Goal: Task Accomplishment & Management: Complete application form

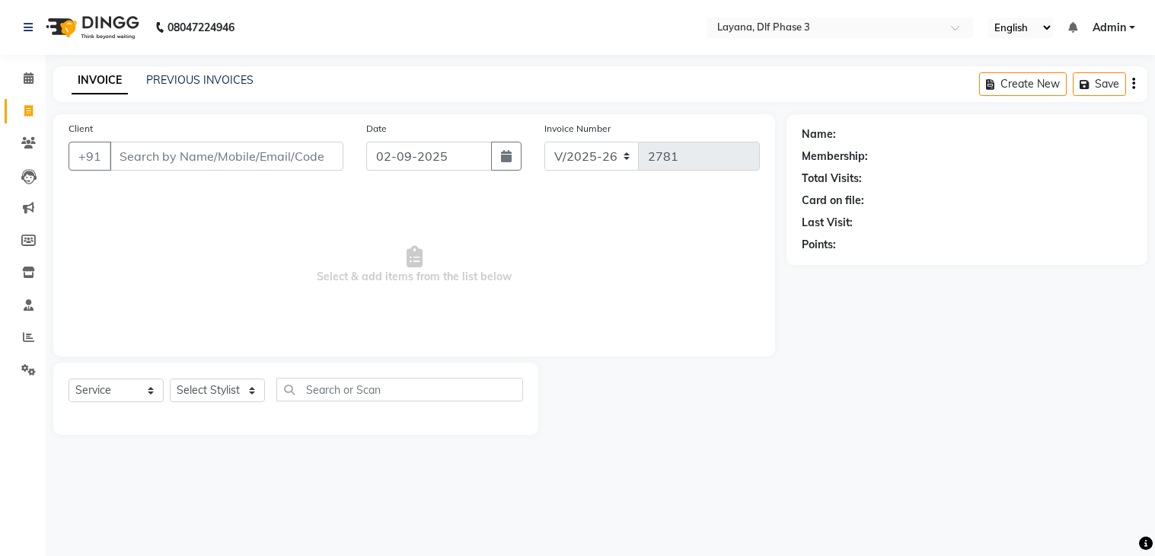
select select "6973"
select select "service"
click at [267, 158] on input "Client" at bounding box center [227, 156] width 234 height 29
type input "7011897505"
click at [304, 149] on span "Add Client" at bounding box center [304, 155] width 60 height 15
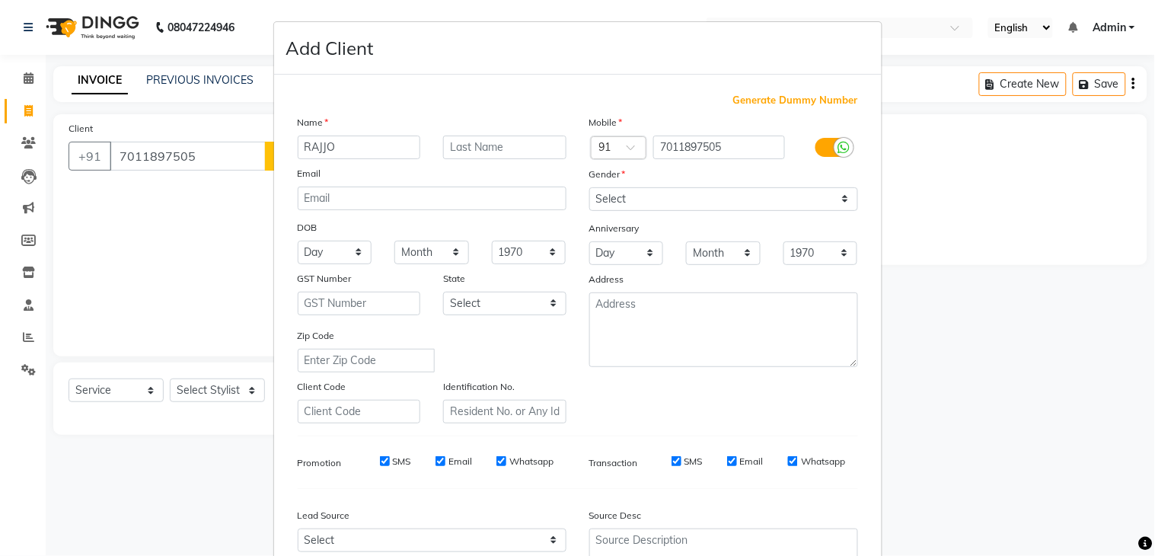
type input "RAJJO"
click at [708, 196] on select "Select [DEMOGRAPHIC_DATA] [DEMOGRAPHIC_DATA] Other Prefer Not To Say" at bounding box center [723, 199] width 269 height 24
click at [589, 187] on select "Select [DEMOGRAPHIC_DATA] [DEMOGRAPHIC_DATA] Other Prefer Not To Say" at bounding box center [723, 199] width 269 height 24
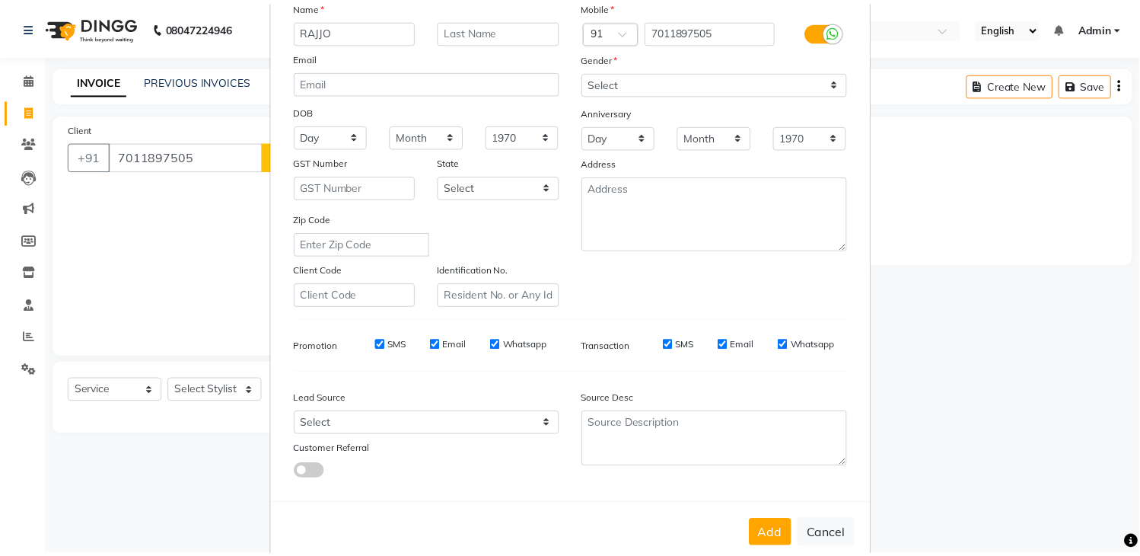
scroll to position [148, 0]
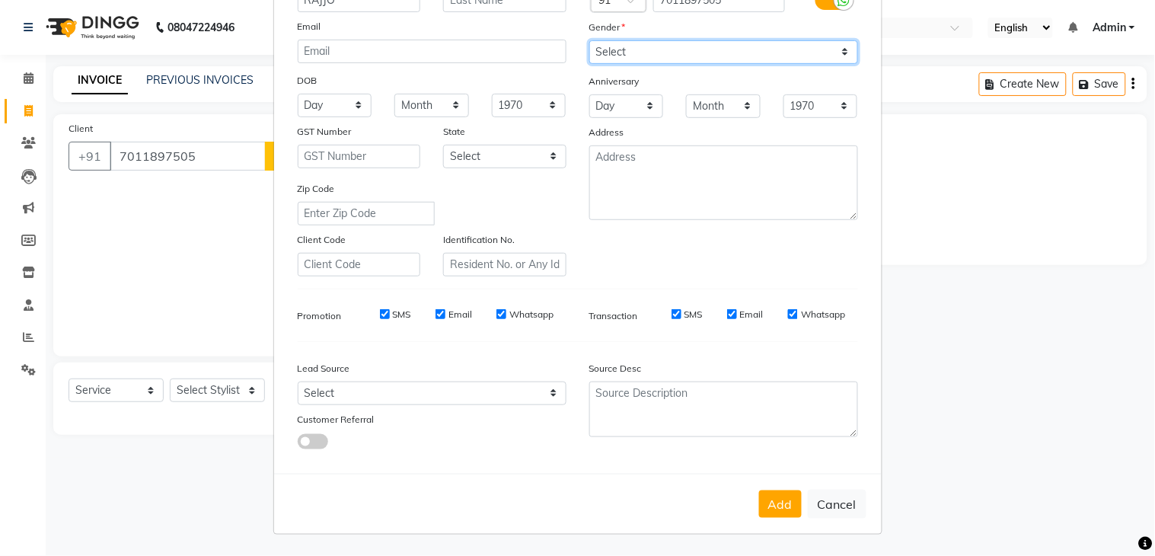
click at [805, 51] on select "Select [DEMOGRAPHIC_DATA] [DEMOGRAPHIC_DATA] Other Prefer Not To Say" at bounding box center [723, 52] width 269 height 24
select select "[DEMOGRAPHIC_DATA]"
click at [589, 40] on select "Select [DEMOGRAPHIC_DATA] [DEMOGRAPHIC_DATA] Other Prefer Not To Say" at bounding box center [723, 52] width 269 height 24
click at [767, 505] on button "Add" at bounding box center [780, 503] width 43 height 27
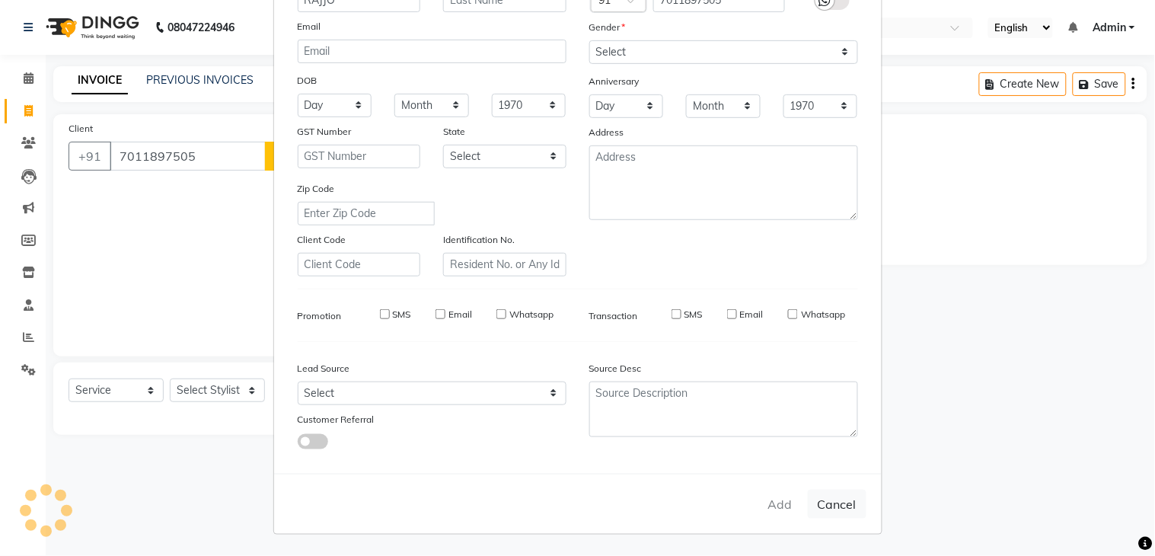
select select
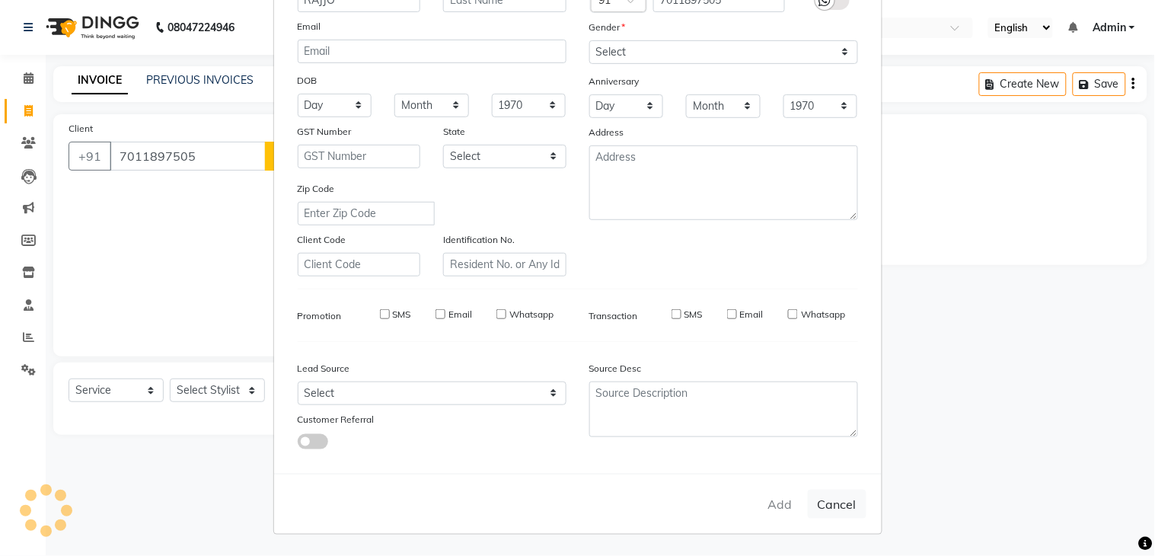
select select
checkbox input "false"
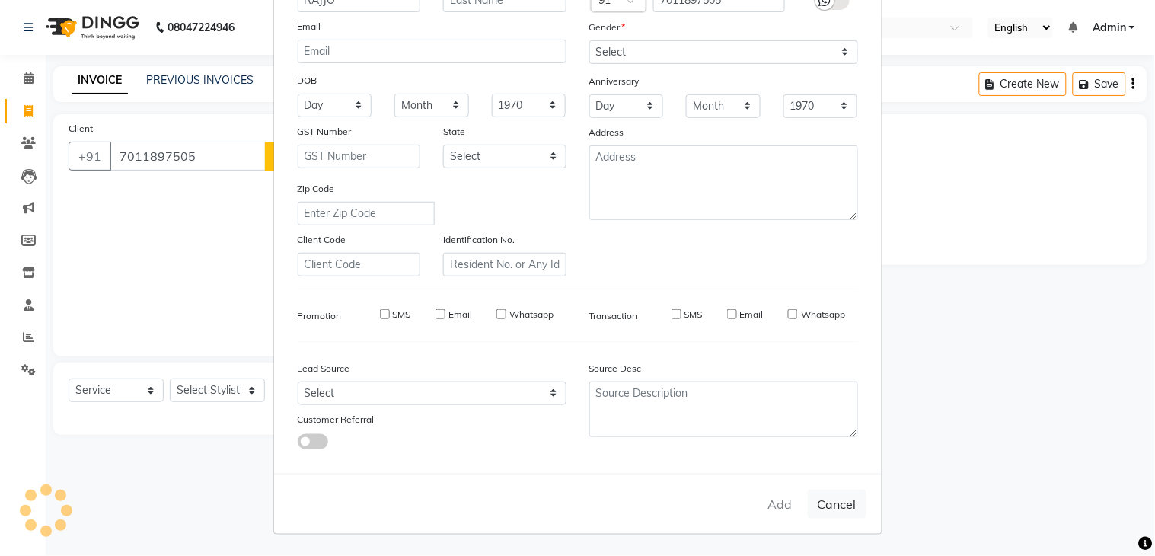
checkbox input "false"
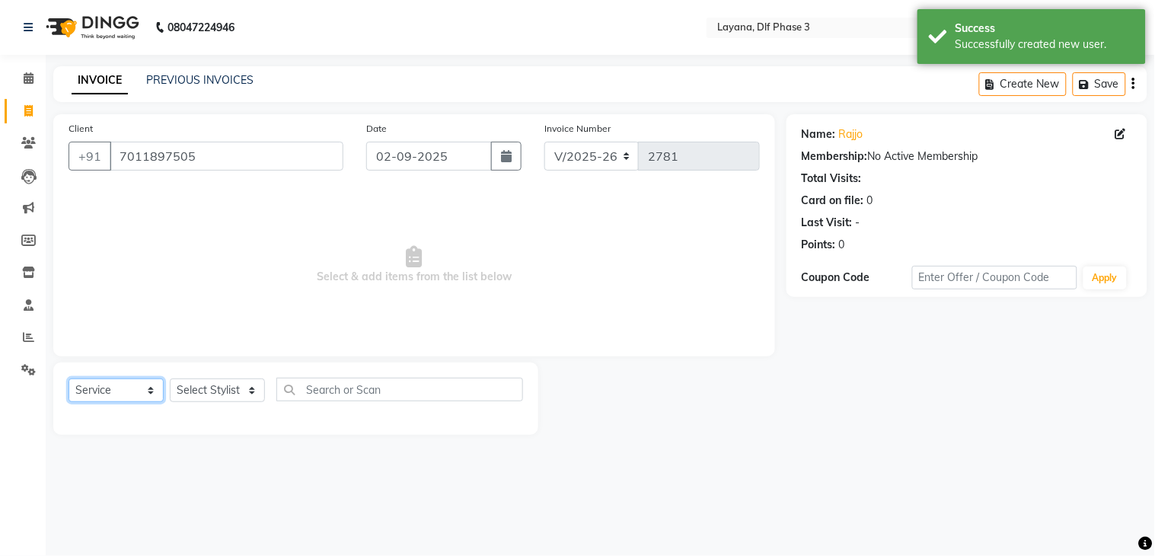
click at [133, 394] on select "Select Service Product Membership Package Voucher Prepaid Gift Card" at bounding box center [116, 390] width 95 height 24
click at [229, 390] on select "Select Stylist Aakhil Attul [PERSON_NAME] [PERSON_NAME][DATE] [PERSON_NAME] [PE…" at bounding box center [217, 390] width 95 height 24
select select "74482"
click at [170, 379] on select "Select Stylist Aakhil Attul [PERSON_NAME] [PERSON_NAME][DATE] [PERSON_NAME] [PE…" at bounding box center [217, 390] width 95 height 24
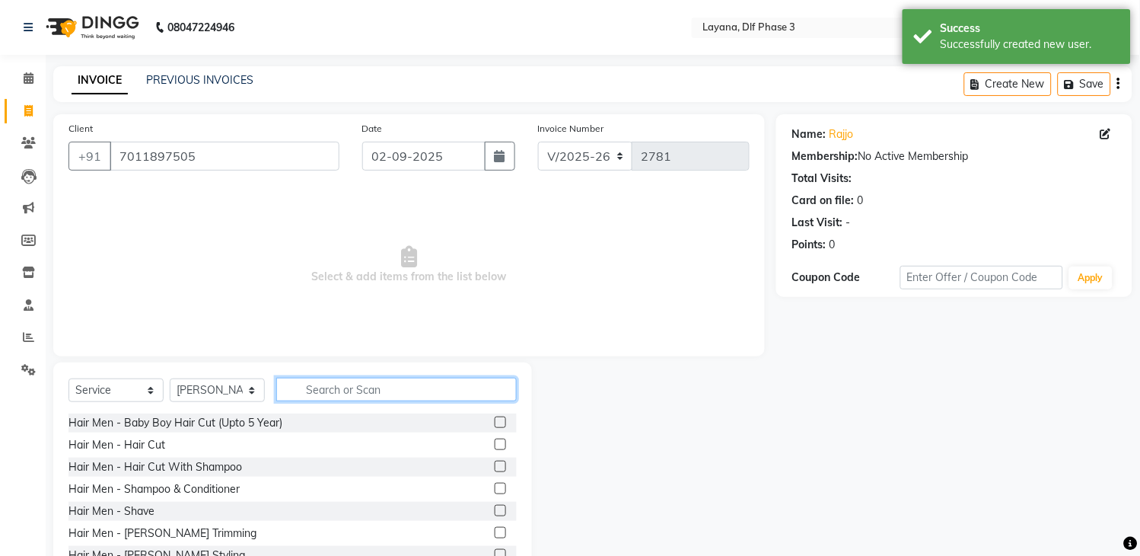
click at [379, 388] on input "text" at bounding box center [396, 390] width 241 height 24
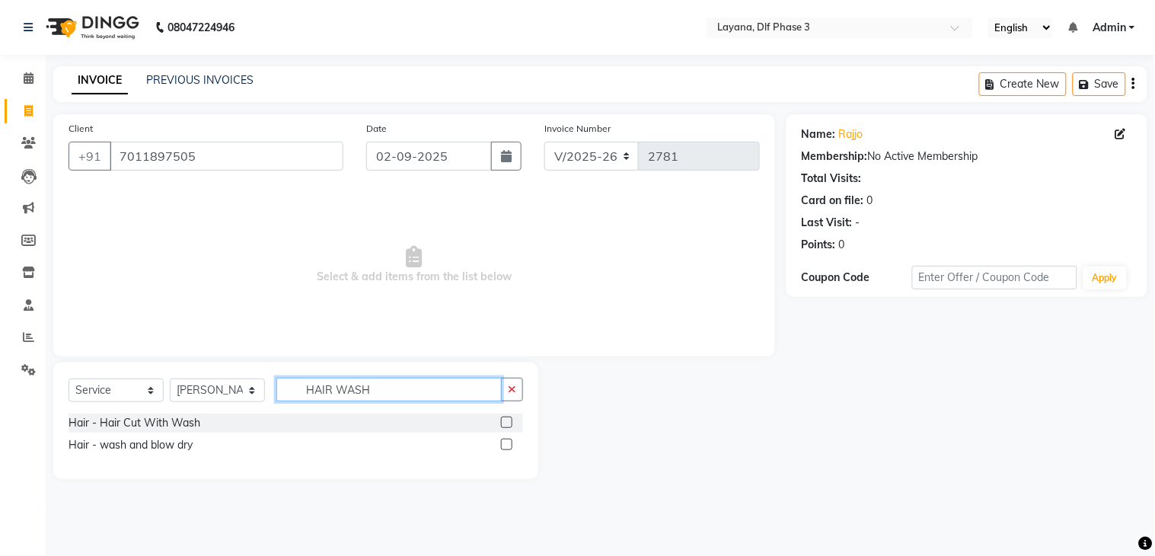
type input "HAIR WASH"
click at [505, 445] on label at bounding box center [506, 443] width 11 height 11
click at [505, 445] on input "checkbox" at bounding box center [506, 445] width 10 height 10
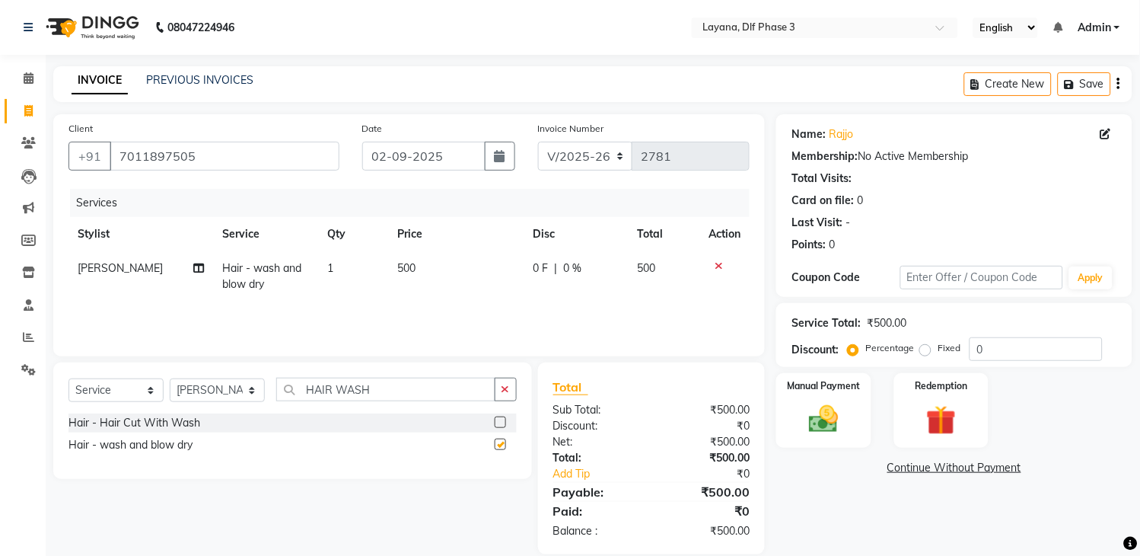
checkbox input "false"
click at [560, 271] on div "0 F | 0 %" at bounding box center [577, 268] width 86 height 16
select select "74482"
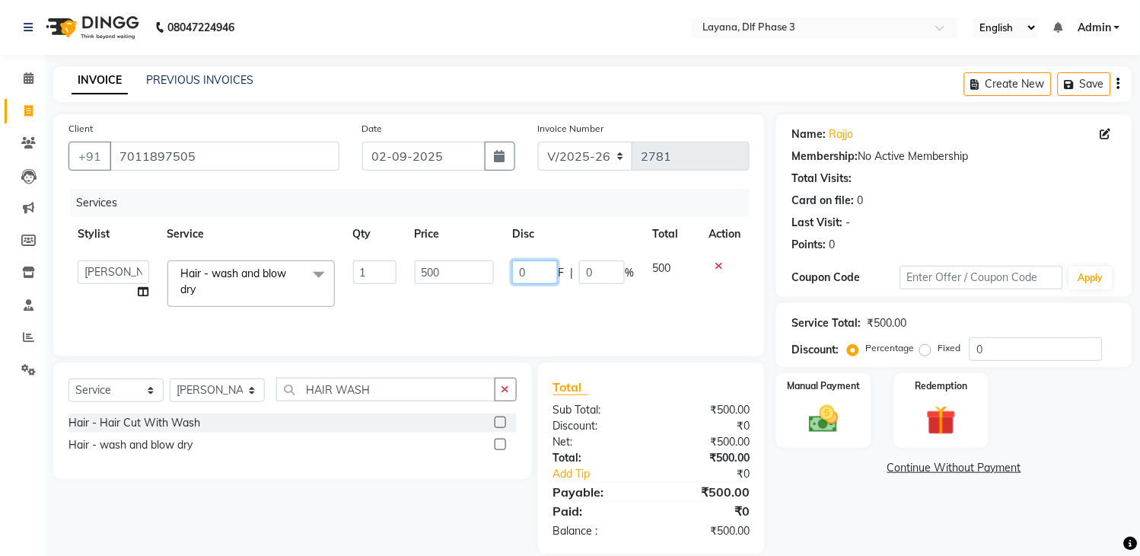
click at [543, 271] on input "0" at bounding box center [535, 272] width 46 height 24
type input "0200"
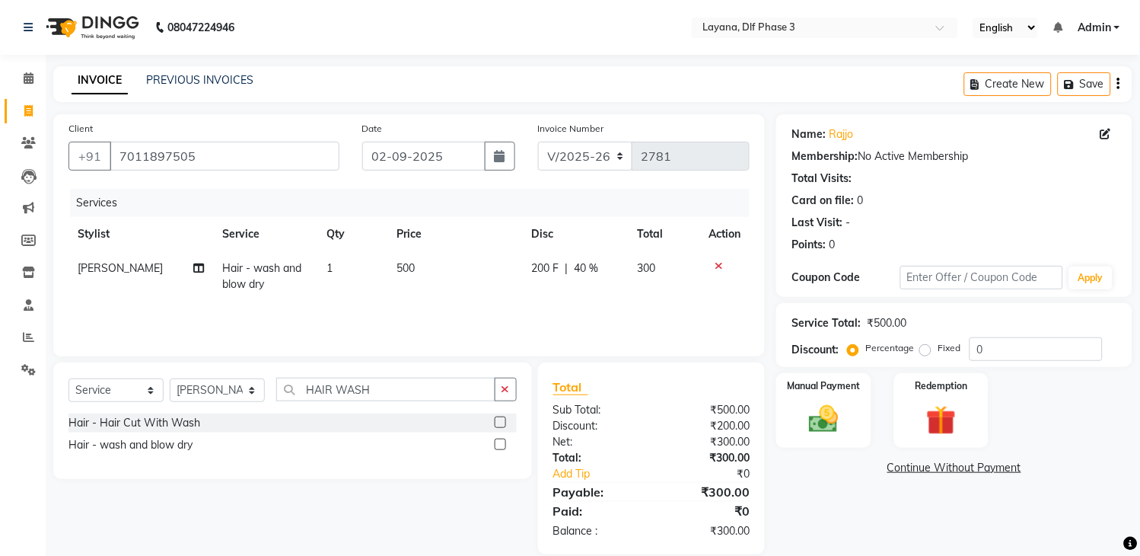
click at [574, 312] on div "Services Stylist Service Qty Price Disc Total Action [PERSON_NAME] Hair - wash …" at bounding box center [409, 265] width 681 height 152
click at [821, 416] on img at bounding box center [824, 420] width 50 height 36
click at [934, 464] on span "UPI" at bounding box center [938, 469] width 24 height 18
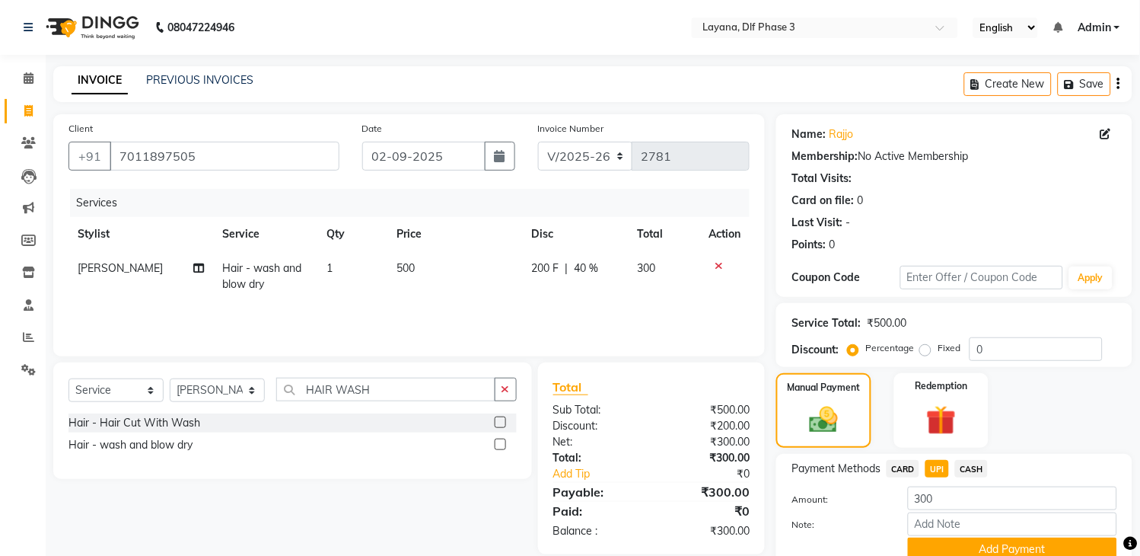
scroll to position [65, 0]
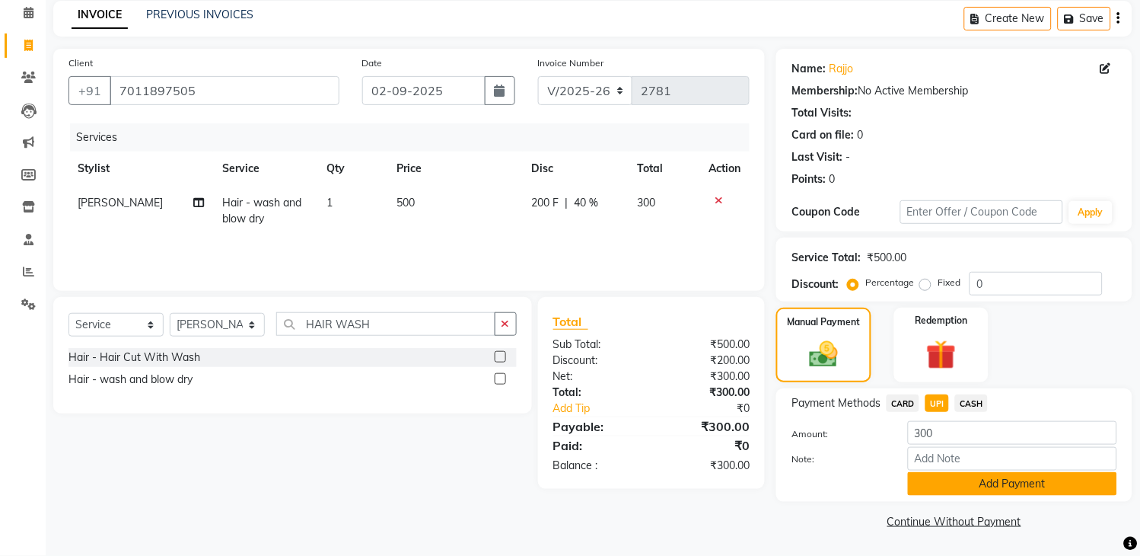
click at [1007, 491] on button "Add Payment" at bounding box center [1012, 484] width 209 height 24
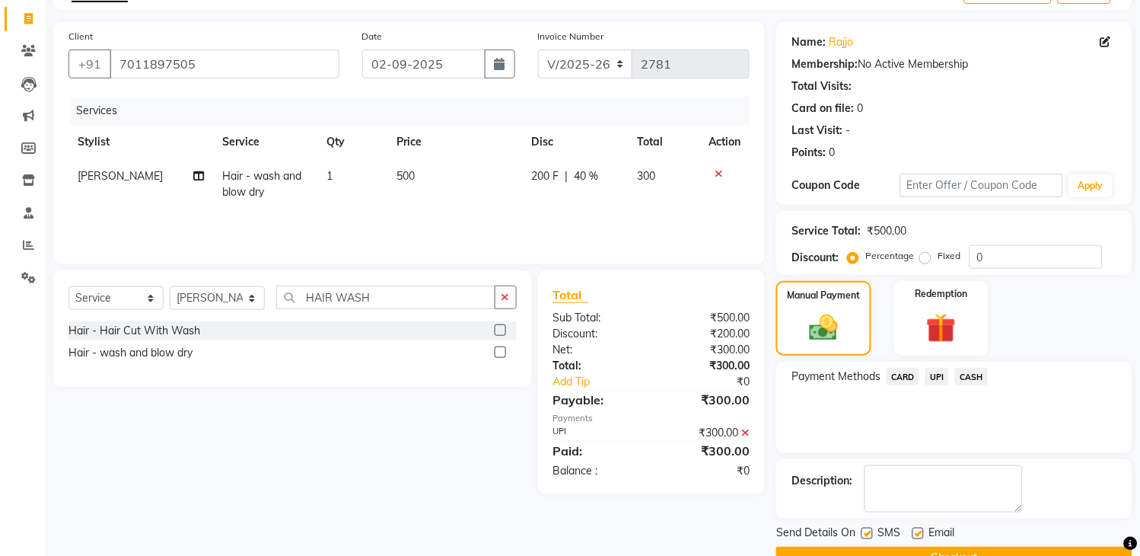
scroll to position [129, 0]
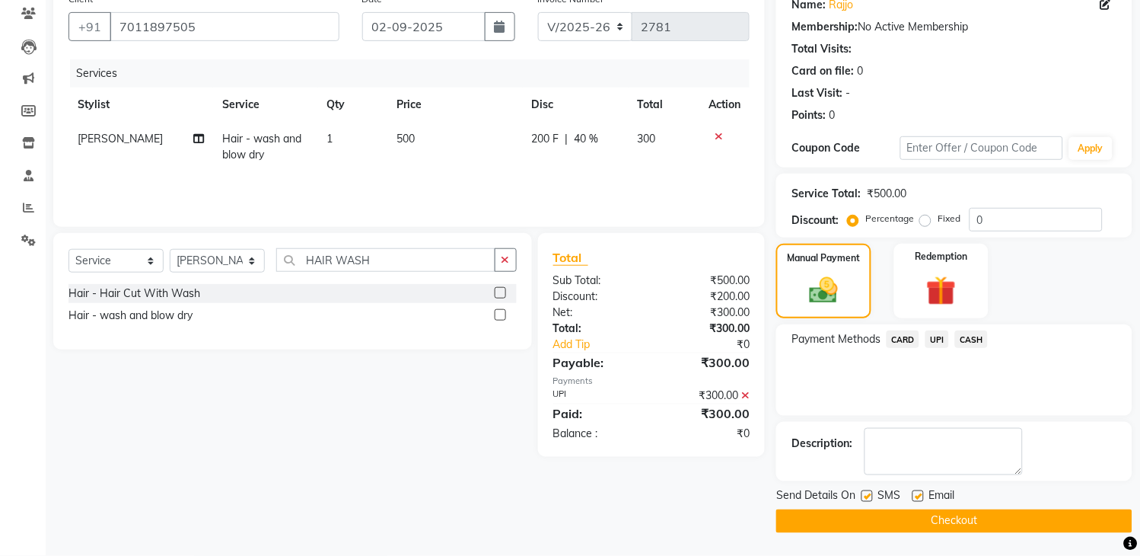
click at [863, 492] on label at bounding box center [867, 495] width 11 height 11
click at [863, 492] on input "checkbox" at bounding box center [867, 497] width 10 height 10
checkbox input "false"
click at [871, 511] on button "Checkout" at bounding box center [954, 521] width 356 height 24
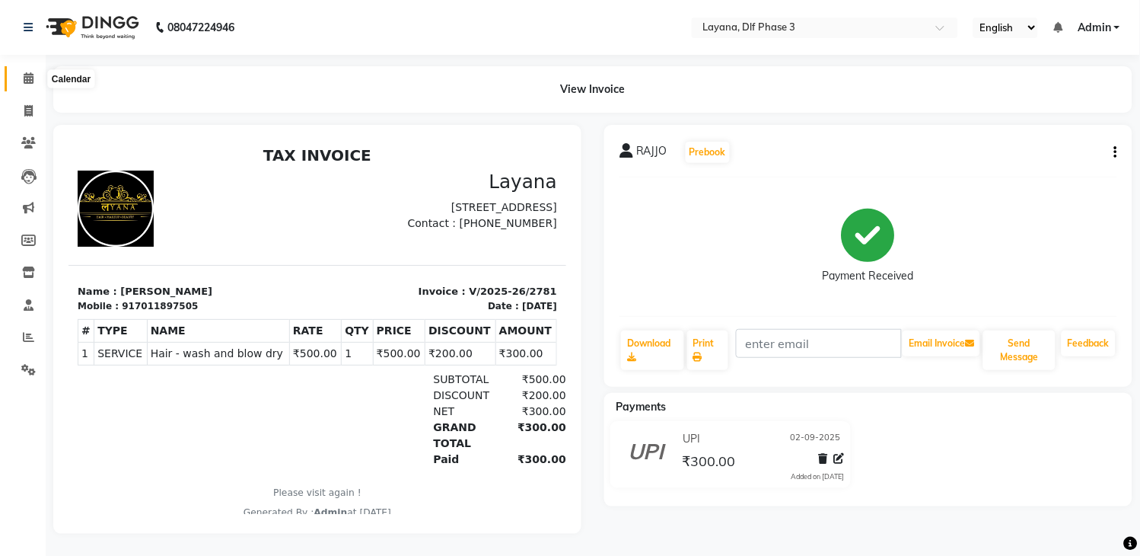
click at [30, 78] on icon at bounding box center [29, 77] width 10 height 11
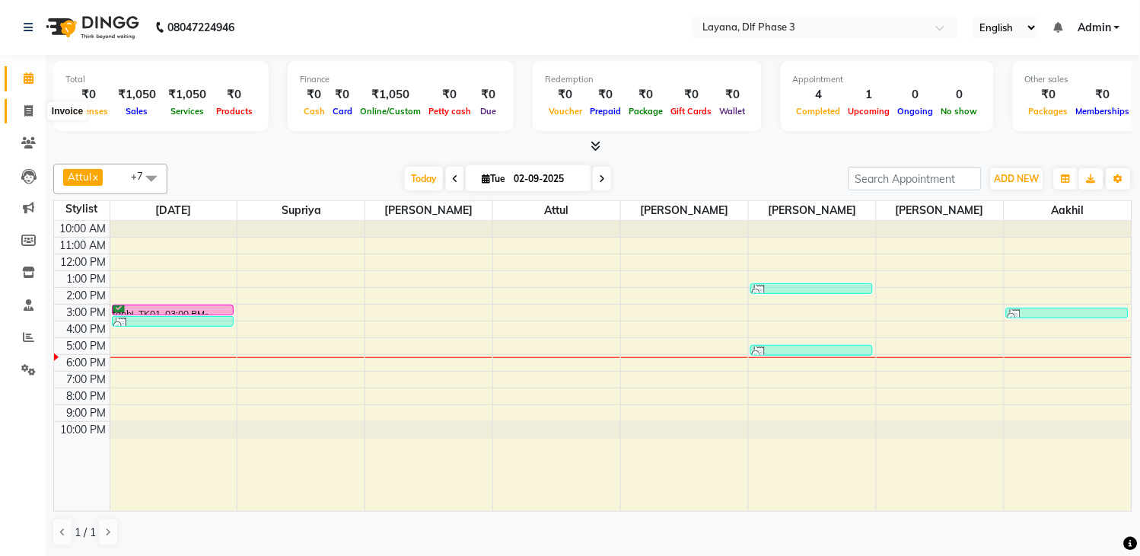
click at [27, 115] on icon at bounding box center [28, 110] width 8 height 11
select select "service"
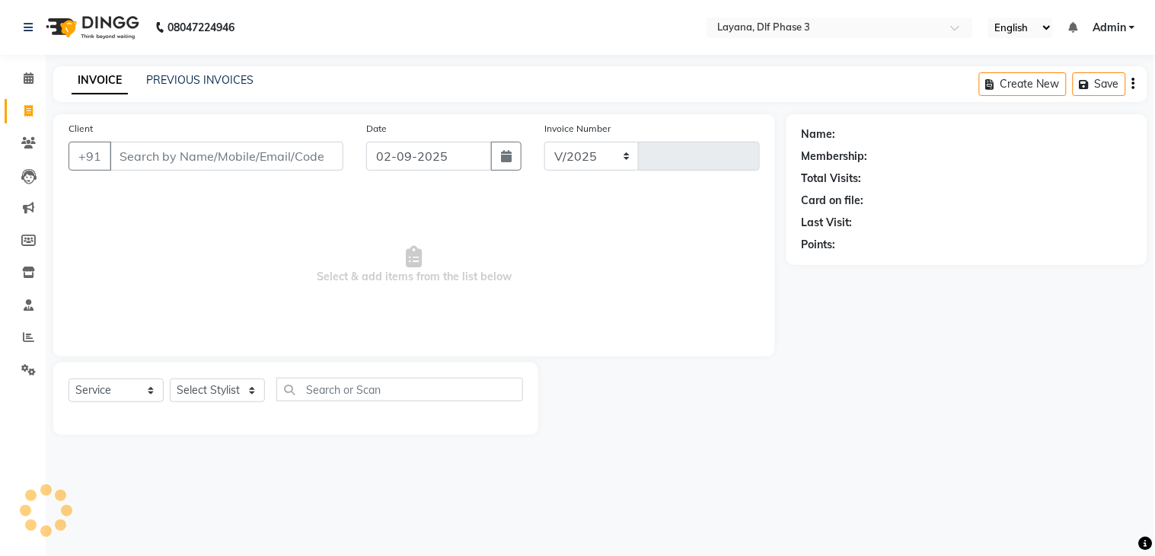
select select "6973"
type input "2782"
click at [21, 339] on span at bounding box center [28, 338] width 27 height 18
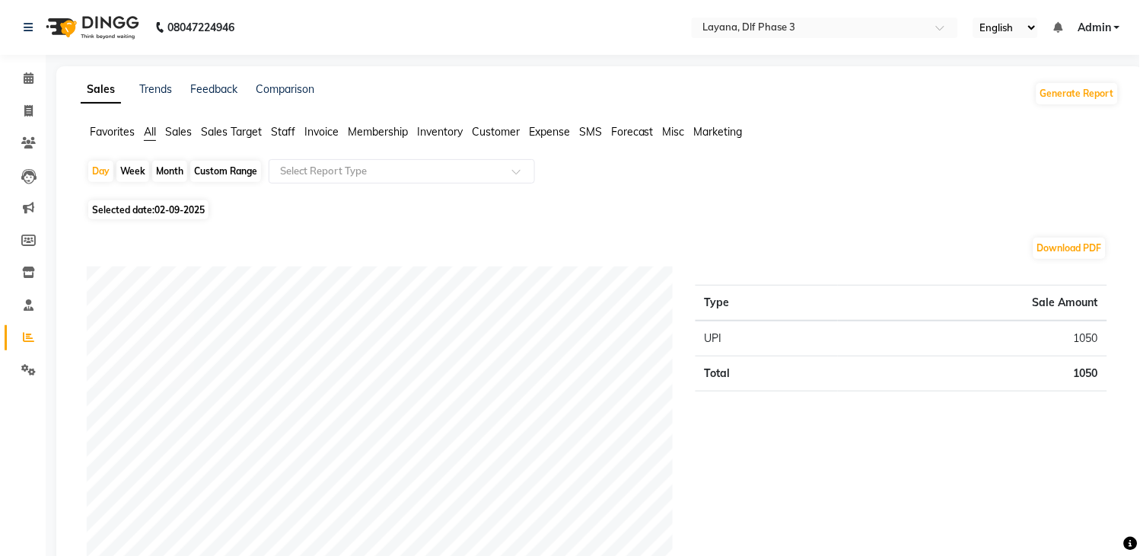
click at [175, 174] on div "Month" at bounding box center [169, 171] width 35 height 21
select select "9"
select select "2025"
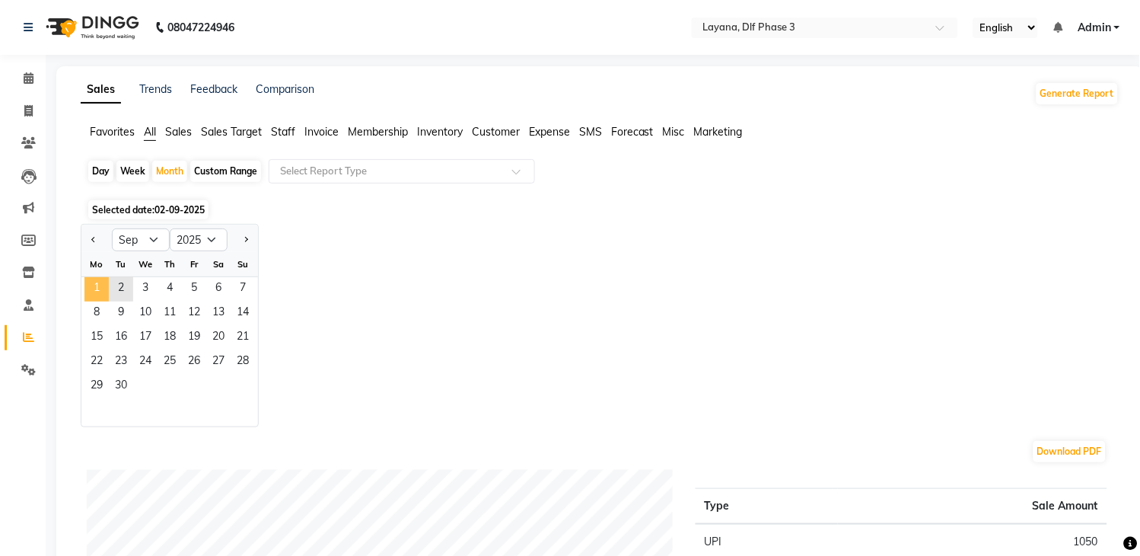
click at [101, 293] on span "1" at bounding box center [96, 289] width 24 height 24
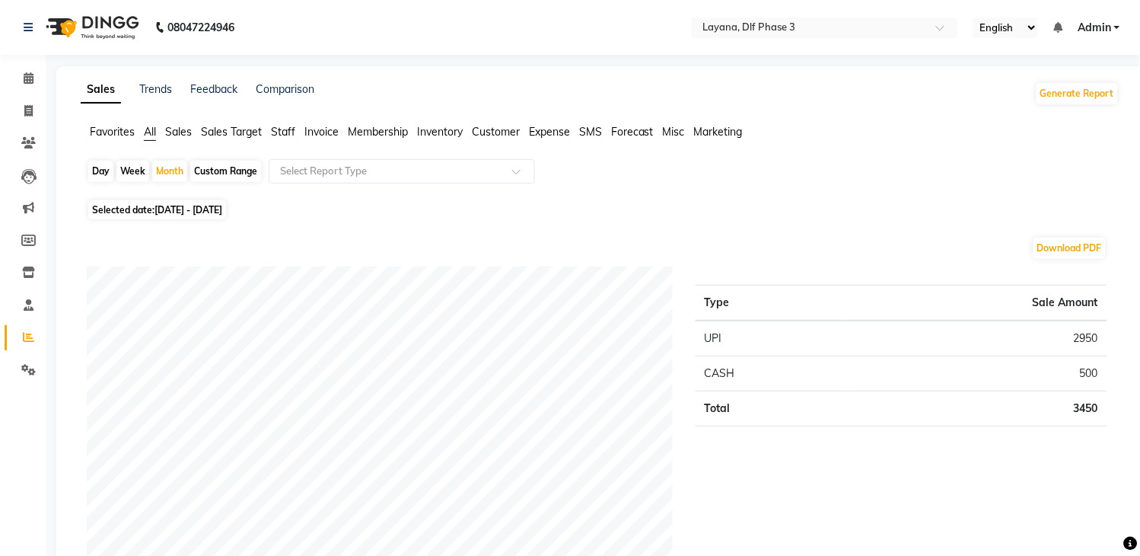
click at [222, 210] on span "[DATE] - [DATE]" at bounding box center [189, 209] width 68 height 11
select select "9"
select select "2025"
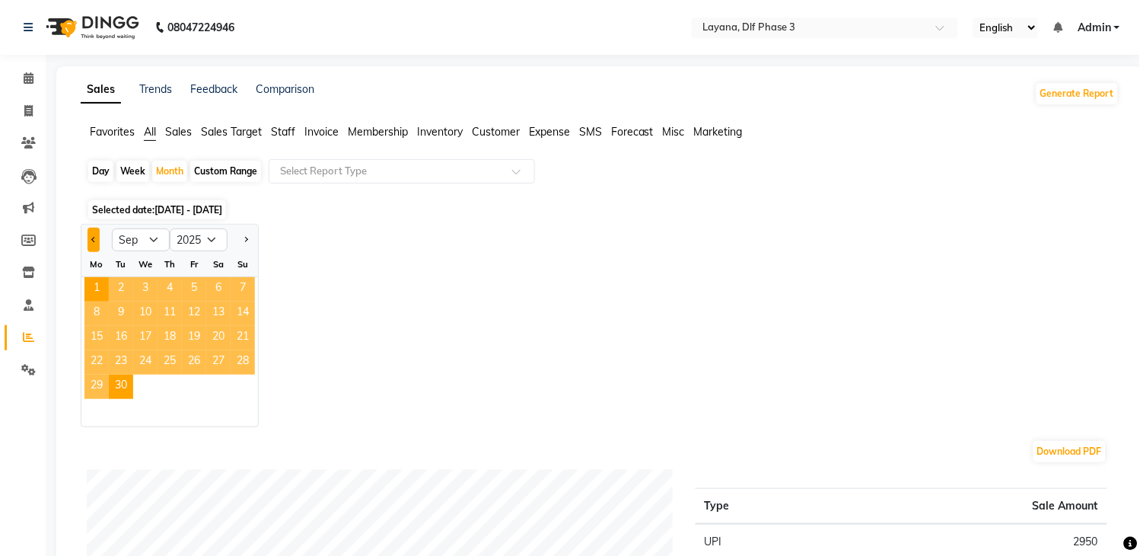
click at [95, 241] on button "Previous month" at bounding box center [94, 240] width 12 height 24
select select "8"
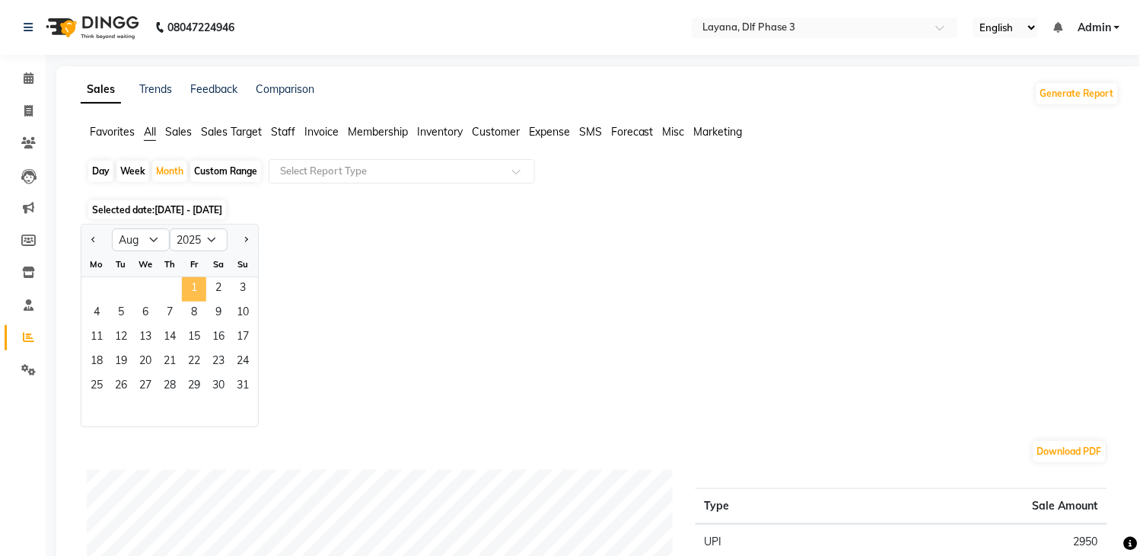
click at [186, 277] on span "1" at bounding box center [194, 289] width 24 height 24
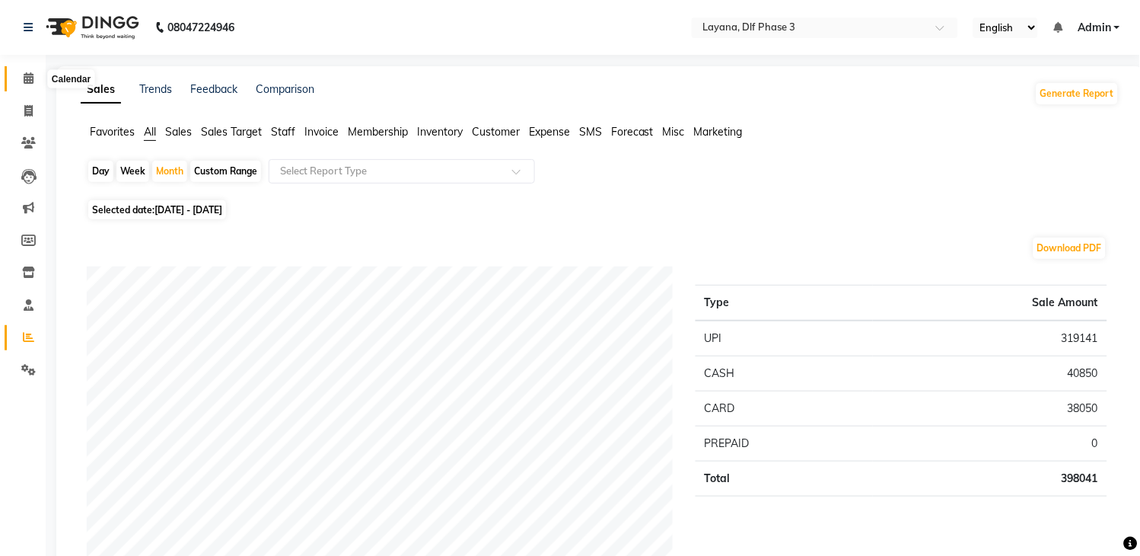
click at [27, 74] on icon at bounding box center [29, 77] width 10 height 11
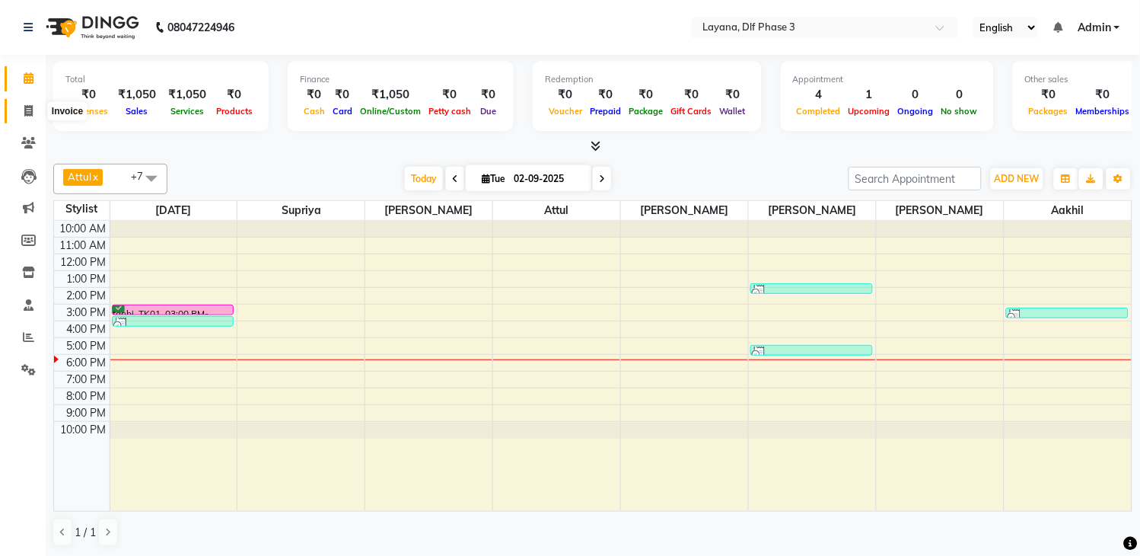
click at [24, 107] on icon at bounding box center [28, 110] width 8 height 11
select select "service"
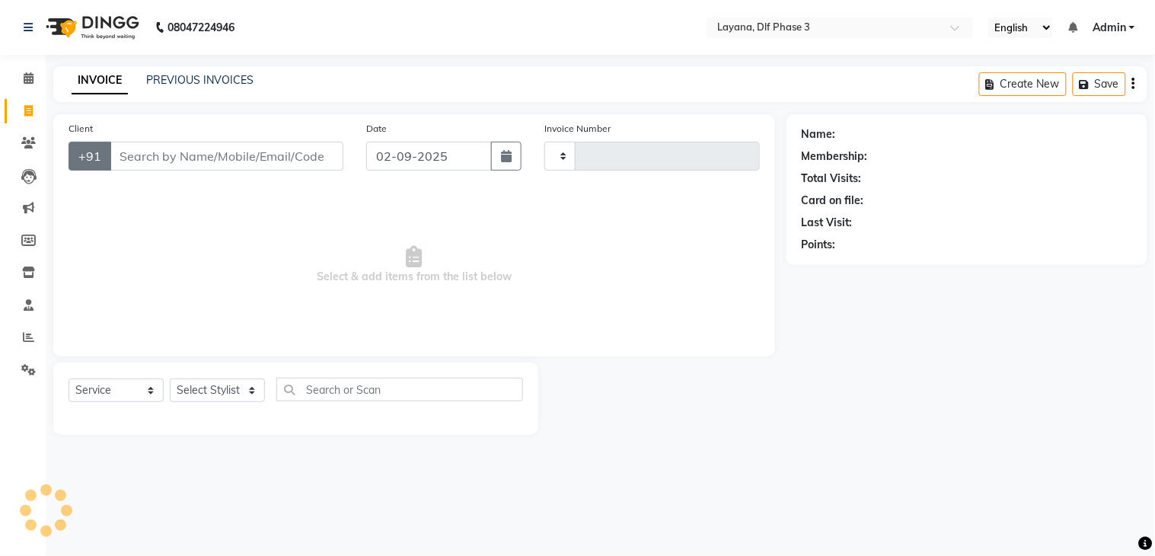
type input "2782"
select select "6973"
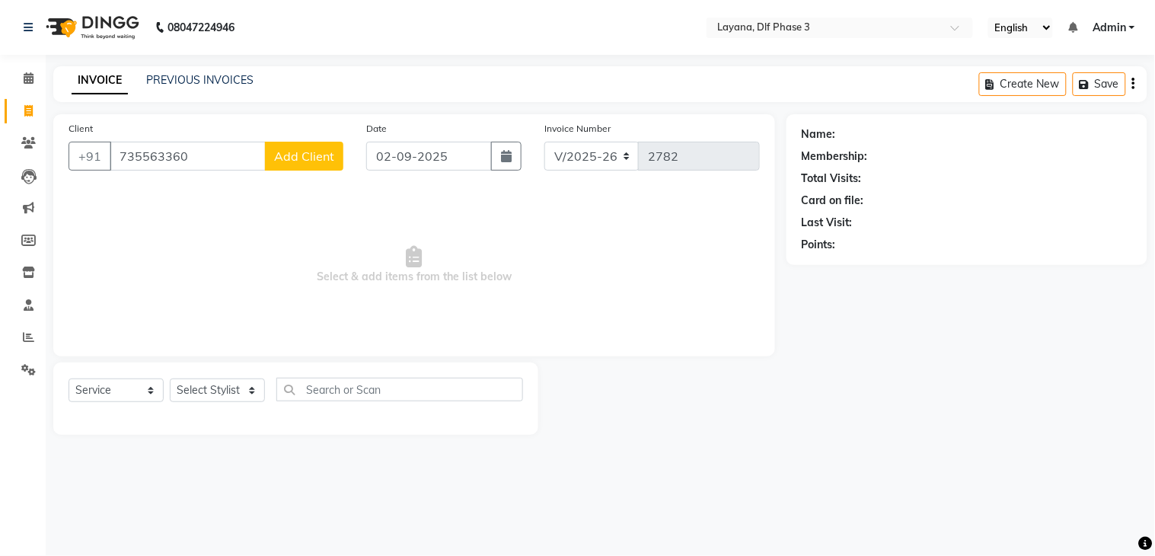
type input "735563360"
click at [298, 161] on span "Add Client" at bounding box center [304, 155] width 60 height 15
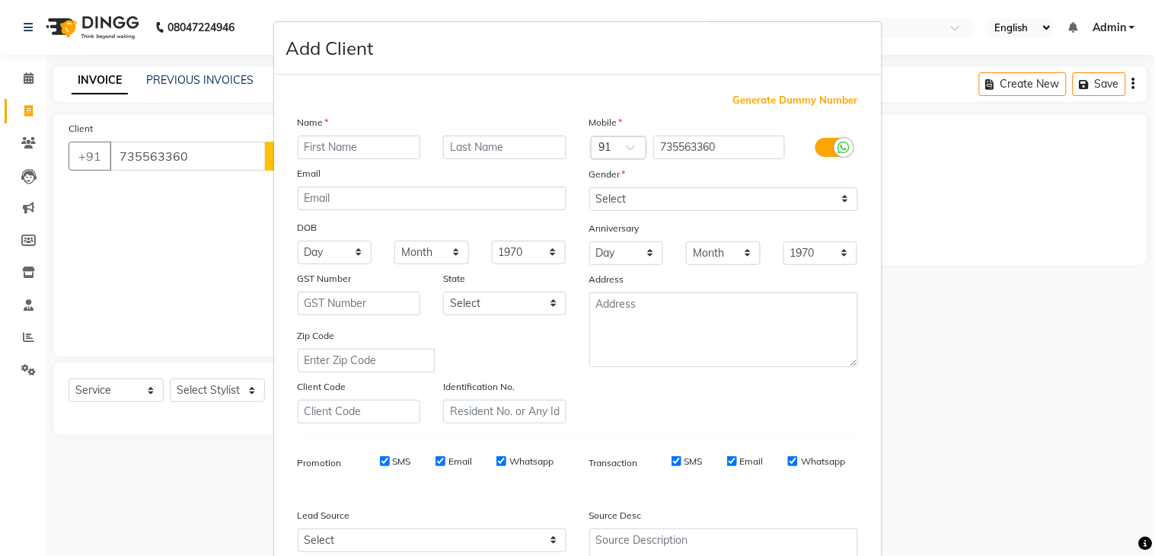
click at [324, 149] on input "text" at bounding box center [359, 147] width 123 height 24
type input "n"
type input "[MEDICAL_DATA]"
click at [620, 193] on select "Select [DEMOGRAPHIC_DATA] [DEMOGRAPHIC_DATA] Other Prefer Not To Say" at bounding box center [723, 199] width 269 height 24
select select "[DEMOGRAPHIC_DATA]"
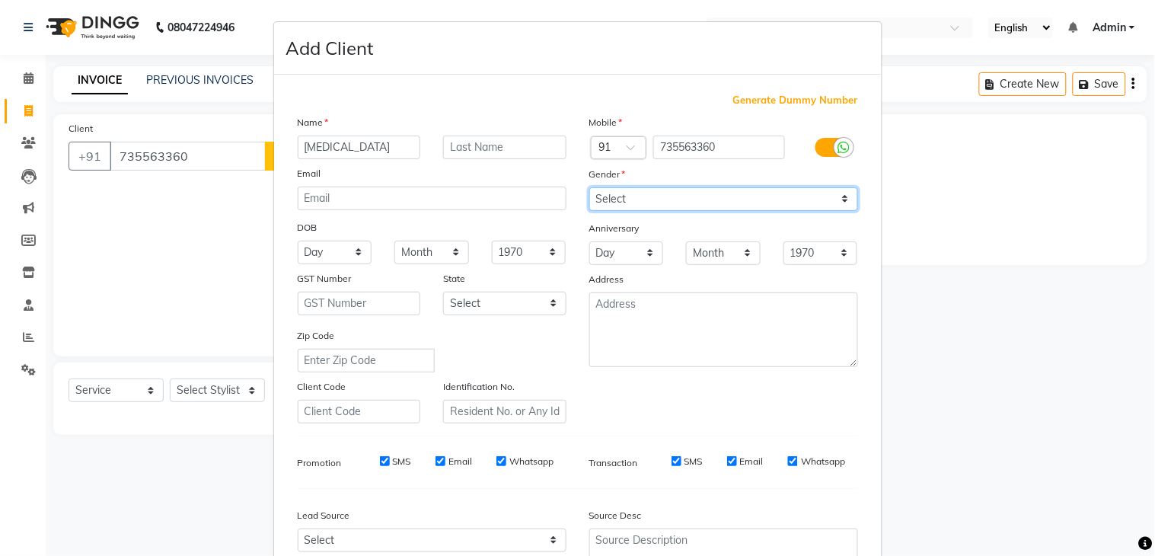
click at [589, 187] on select "Select [DEMOGRAPHIC_DATA] [DEMOGRAPHIC_DATA] Other Prefer Not To Say" at bounding box center [723, 199] width 269 height 24
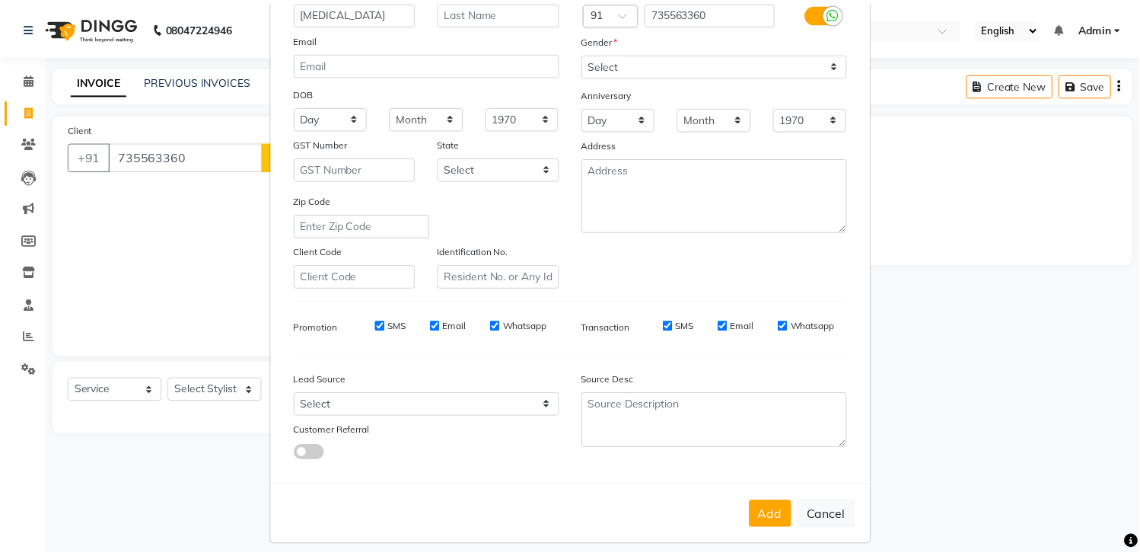
scroll to position [148, 0]
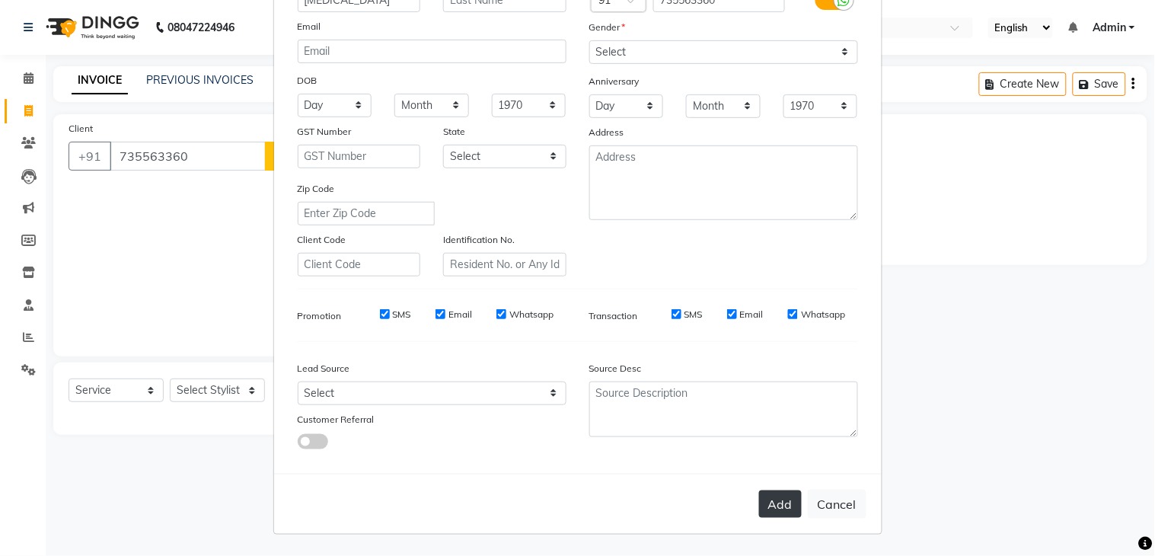
click at [767, 496] on button "Add" at bounding box center [780, 503] width 43 height 27
select select
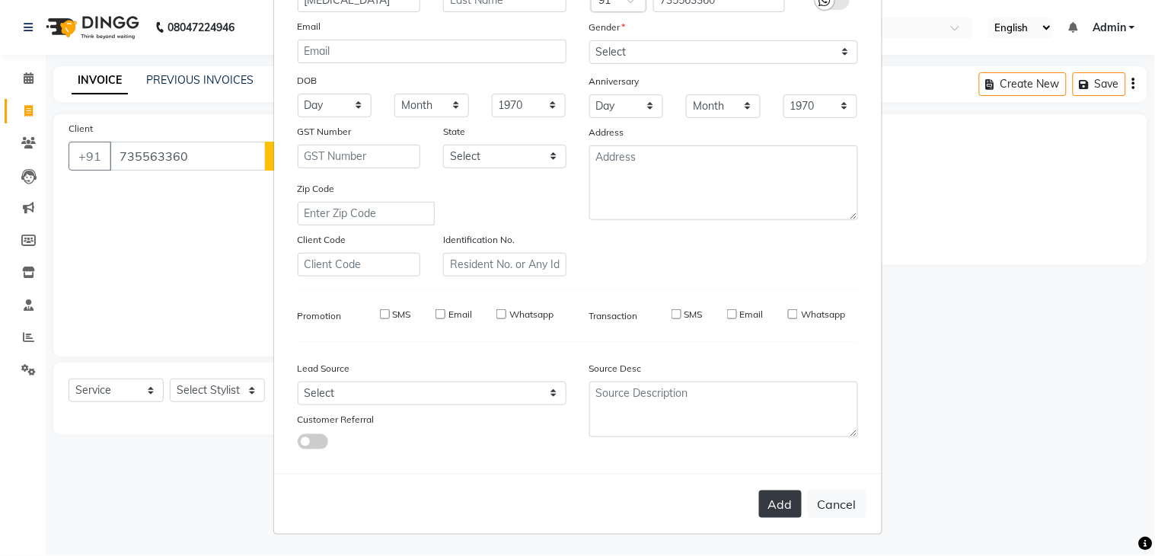
select select
checkbox input "false"
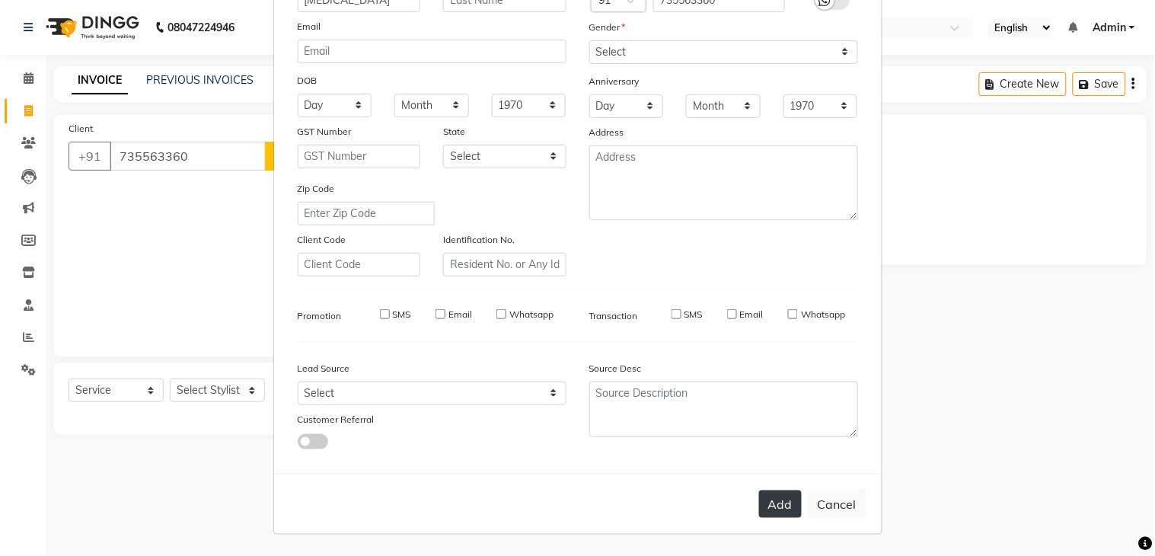
checkbox input "false"
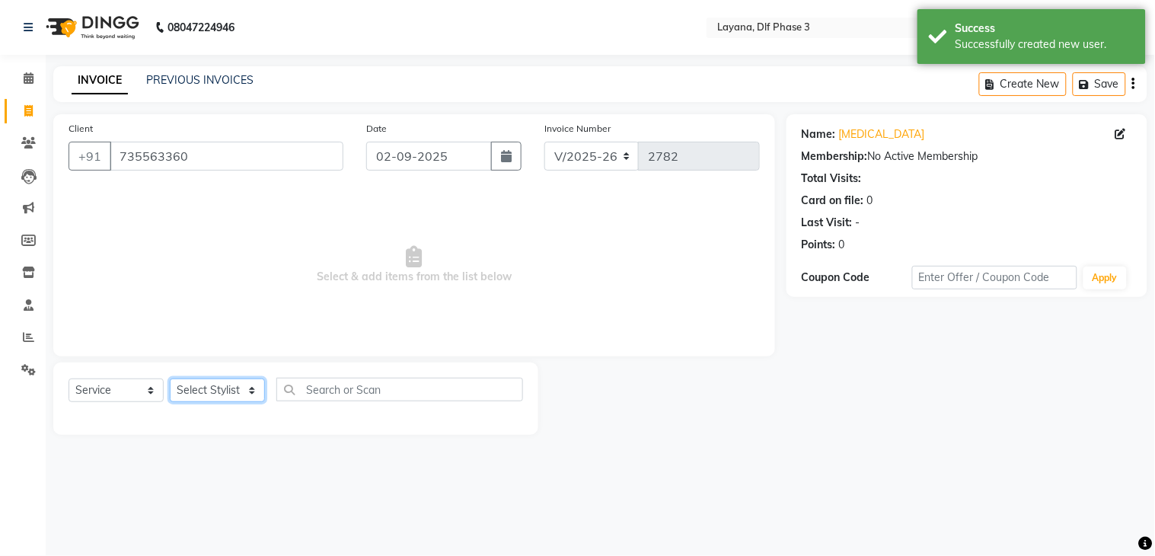
click at [217, 391] on select "Select Stylist Aakhil Attul [PERSON_NAME] [PERSON_NAME][DATE] [PERSON_NAME] [PE…" at bounding box center [217, 390] width 95 height 24
select select "57636"
click at [170, 379] on select "Select Stylist Aakhil Attul [PERSON_NAME] [PERSON_NAME][DATE] [PERSON_NAME] [PE…" at bounding box center [217, 390] width 95 height 24
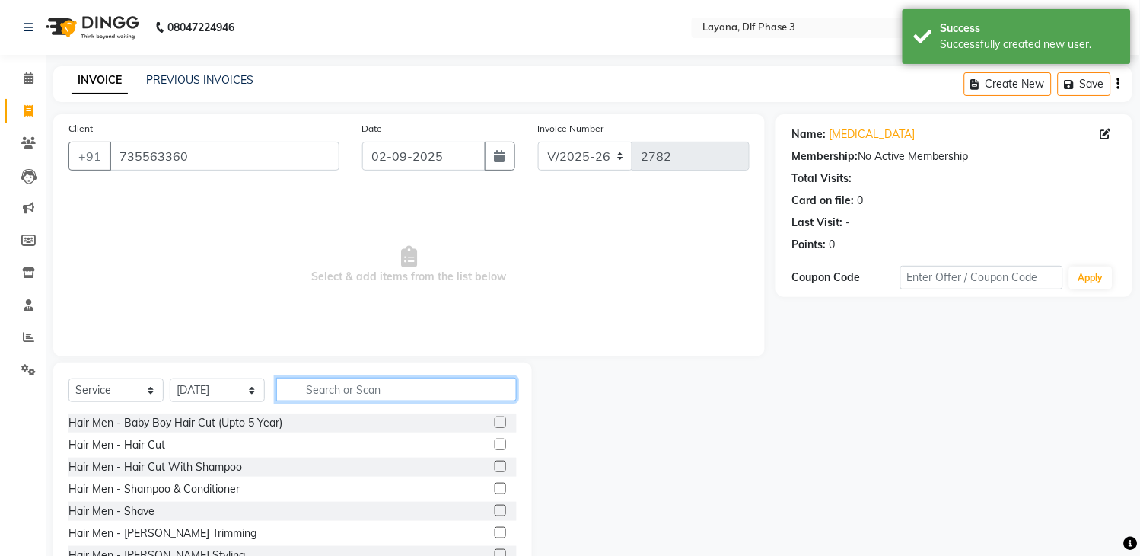
click at [389, 392] on input "text" at bounding box center [396, 390] width 241 height 24
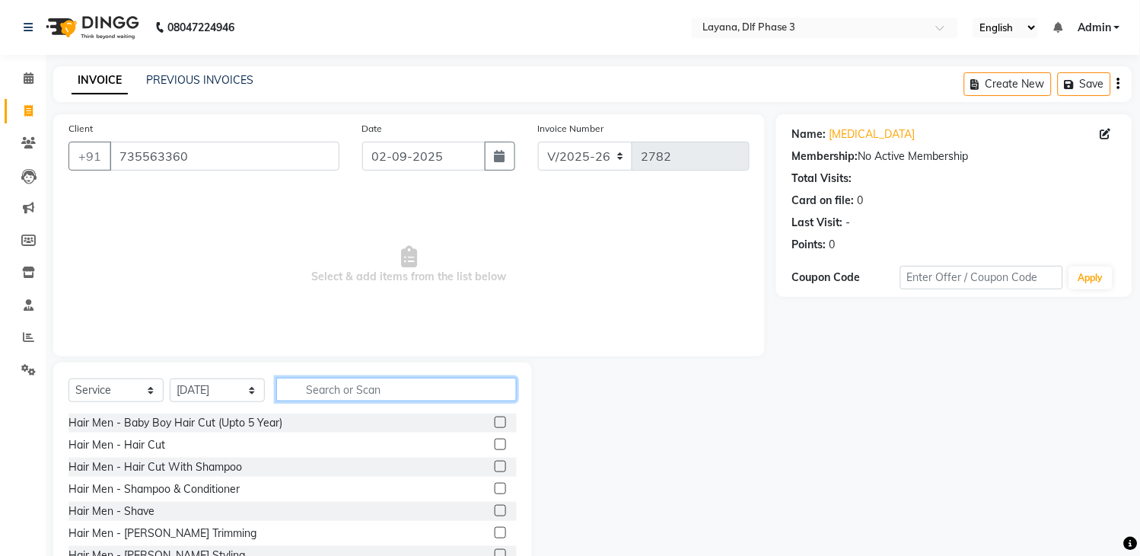
click at [389, 392] on input "text" at bounding box center [396, 390] width 241 height 24
type input "N"
type input "B"
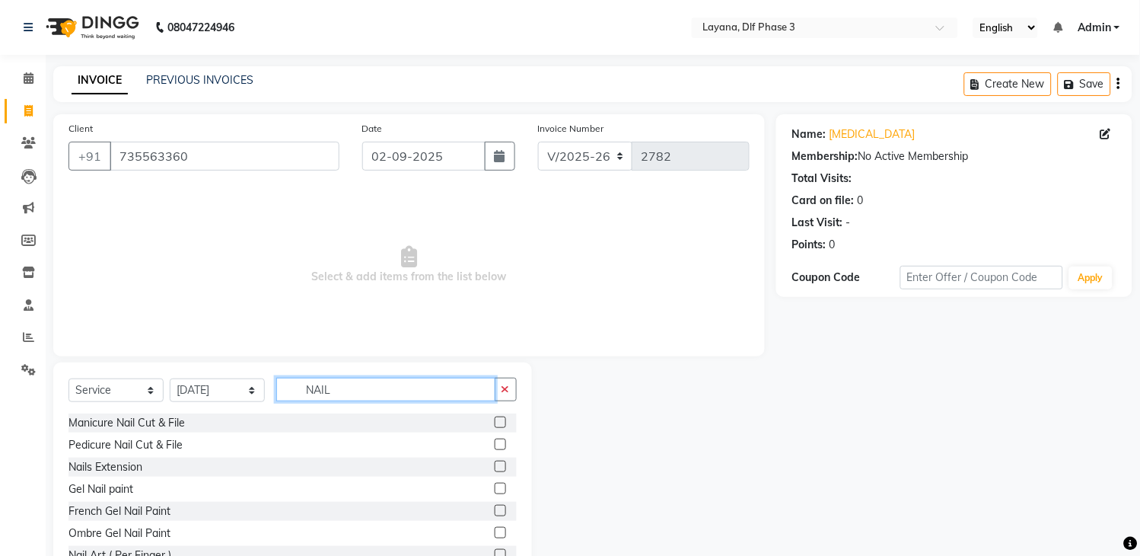
type input "NAIL"
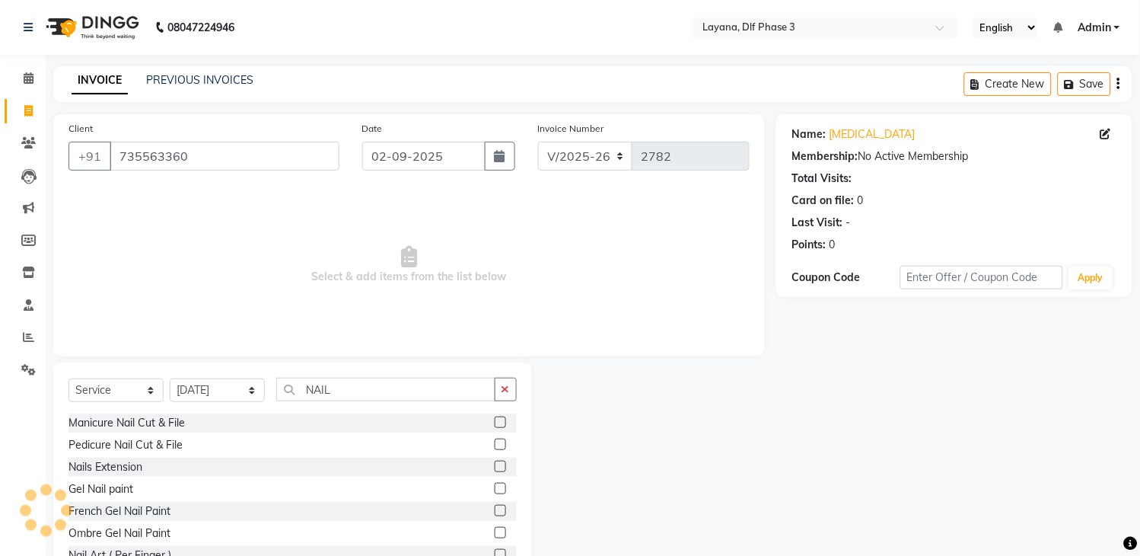
click at [495, 464] on label at bounding box center [500, 465] width 11 height 11
click at [495, 464] on input "checkbox" at bounding box center [500, 467] width 10 height 10
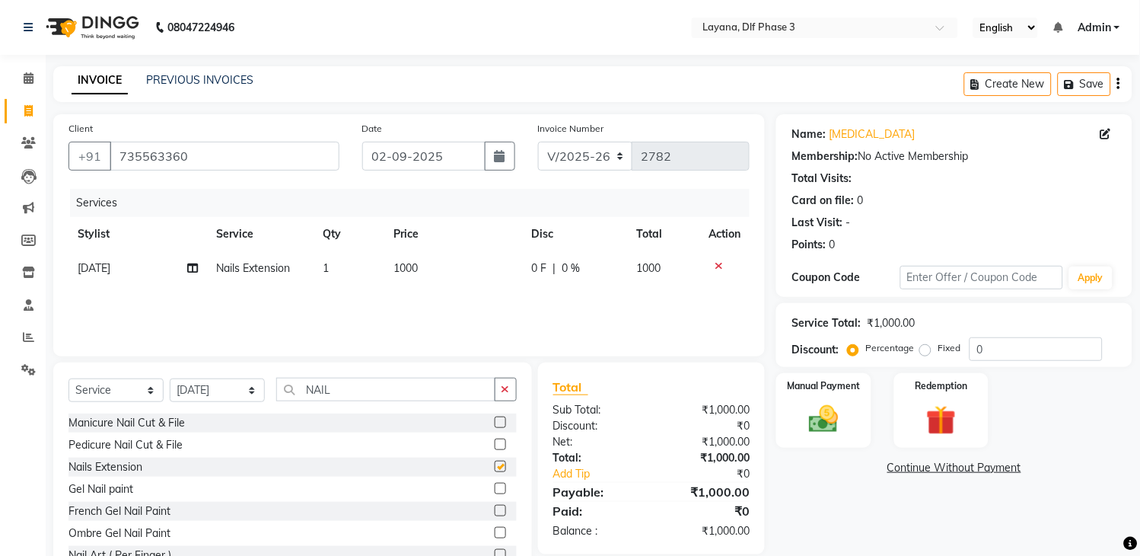
checkbox input "false"
click at [495, 505] on label at bounding box center [500, 510] width 11 height 11
click at [495, 506] on input "checkbox" at bounding box center [500, 511] width 10 height 10
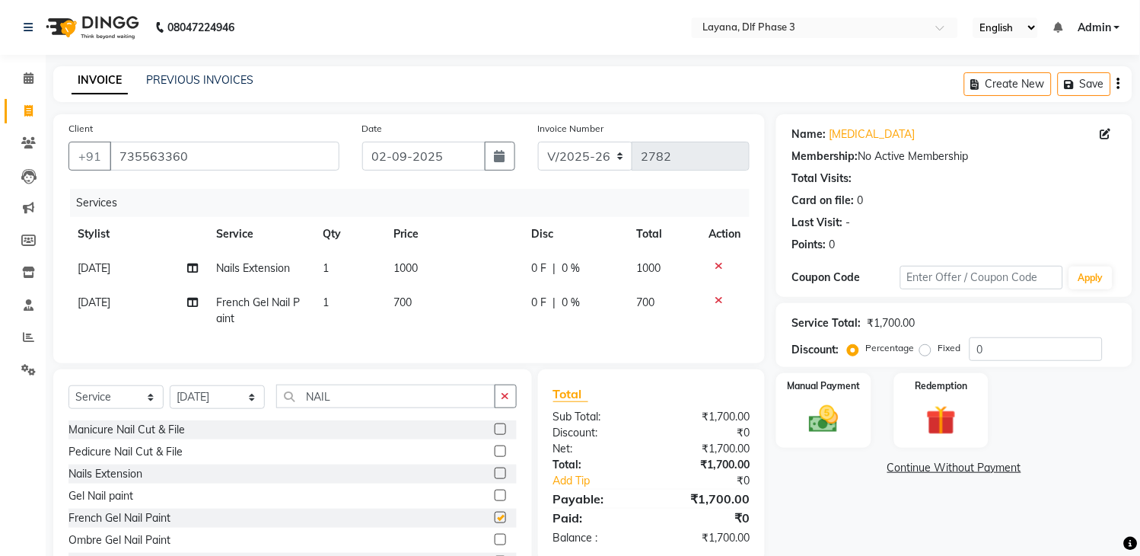
checkbox input "false"
click at [504, 401] on icon "button" at bounding box center [506, 395] width 8 height 11
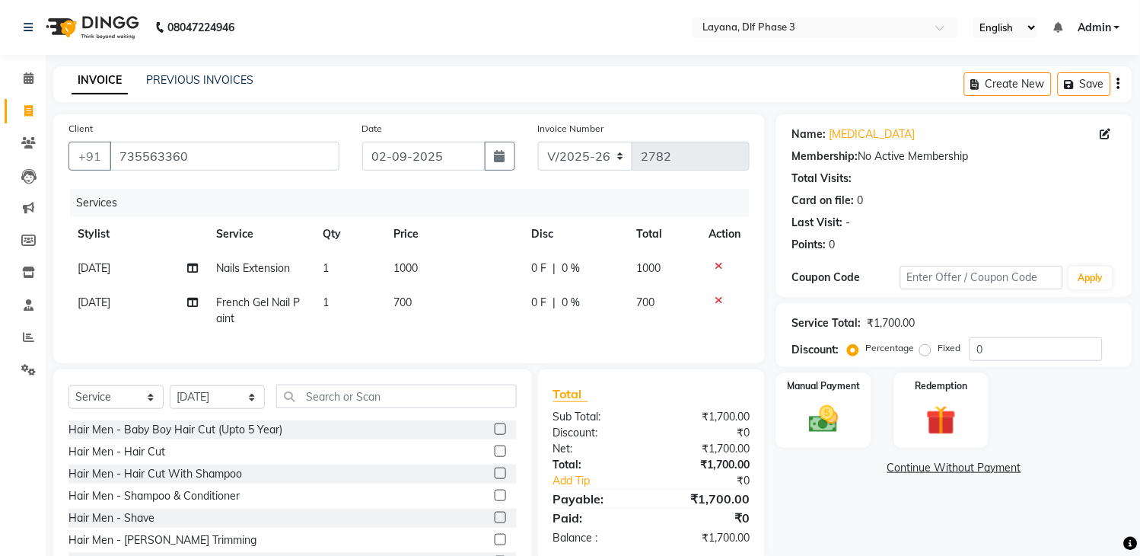
click at [432, 315] on td "700" at bounding box center [453, 310] width 138 height 50
select select "57636"
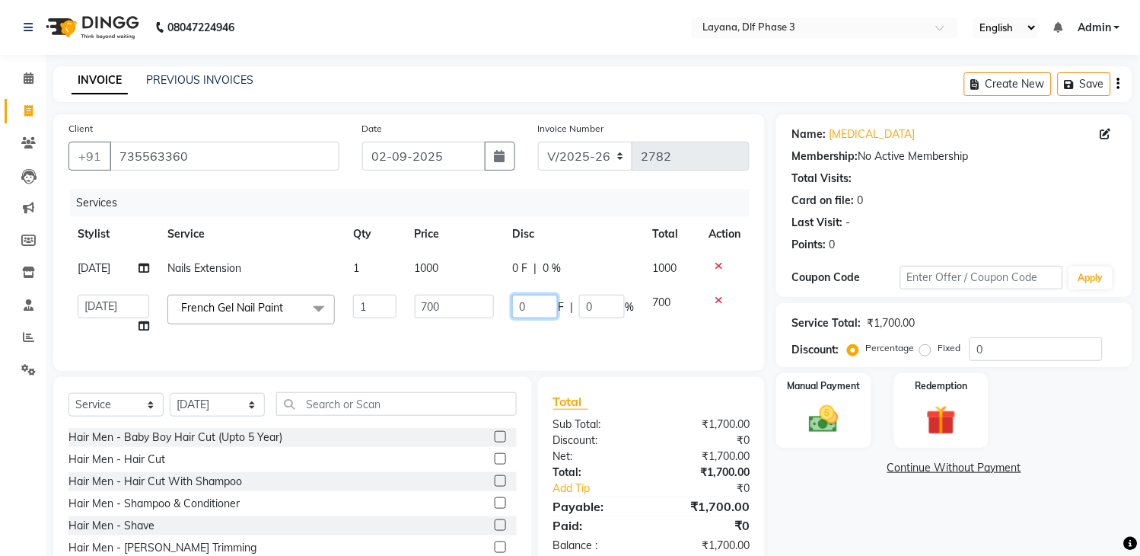
click at [551, 303] on input "0" at bounding box center [535, 307] width 46 height 24
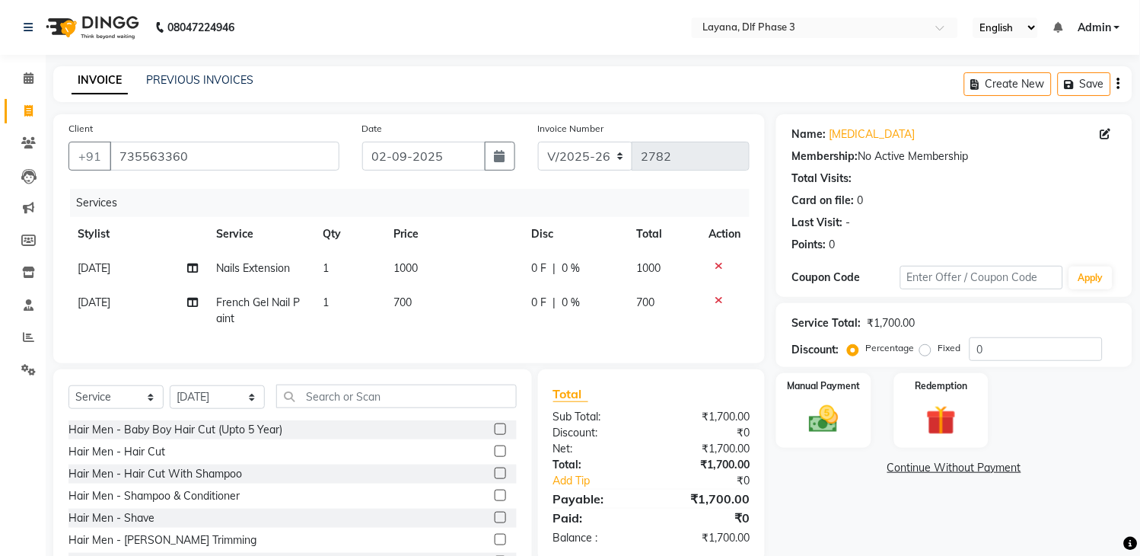
click at [463, 308] on td "700" at bounding box center [453, 310] width 138 height 50
select select "57636"
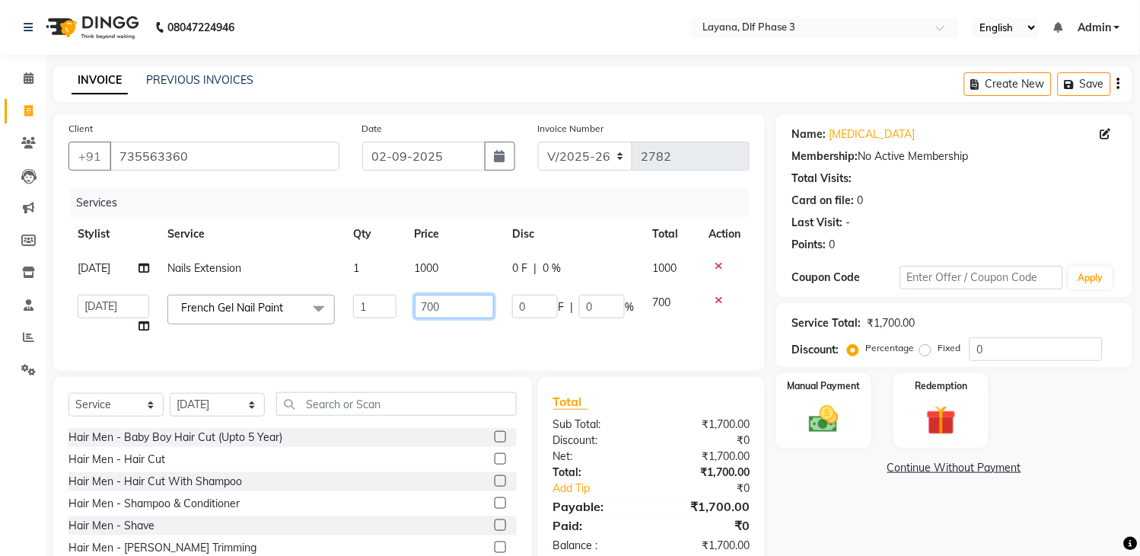
click at [463, 308] on input "700" at bounding box center [454, 307] width 79 height 24
type input "7"
type input "8"
type input "800"
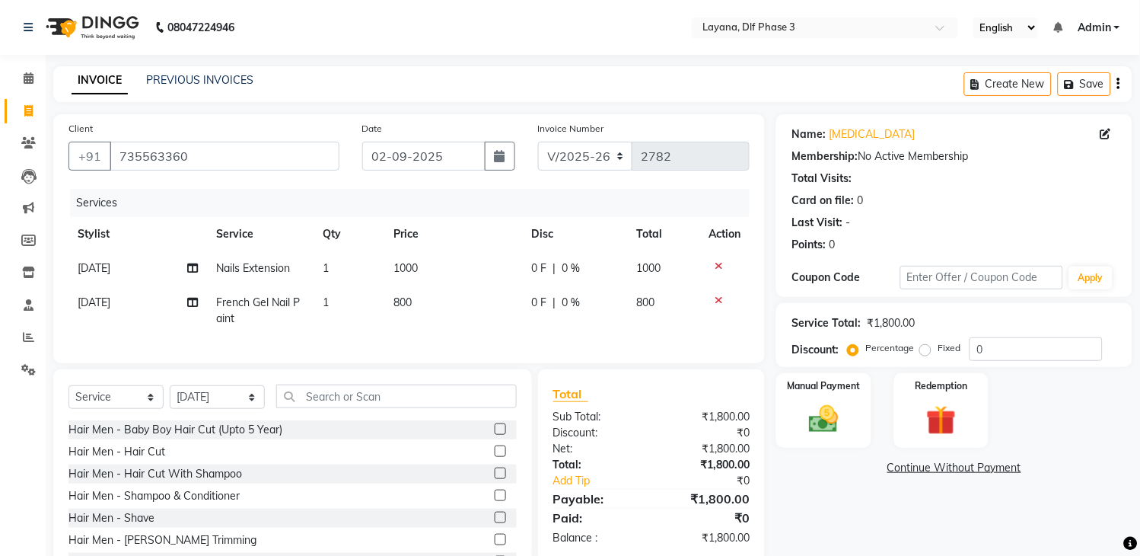
click at [535, 306] on span "0 F" at bounding box center [538, 303] width 15 height 16
select select "57636"
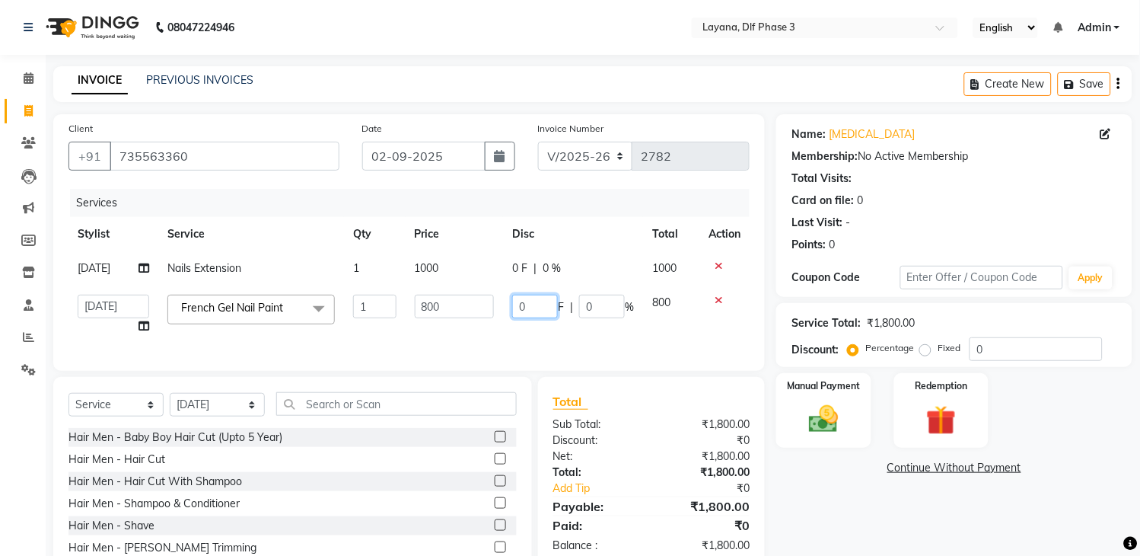
click at [537, 304] on input "0" at bounding box center [535, 307] width 46 height 24
type input "300"
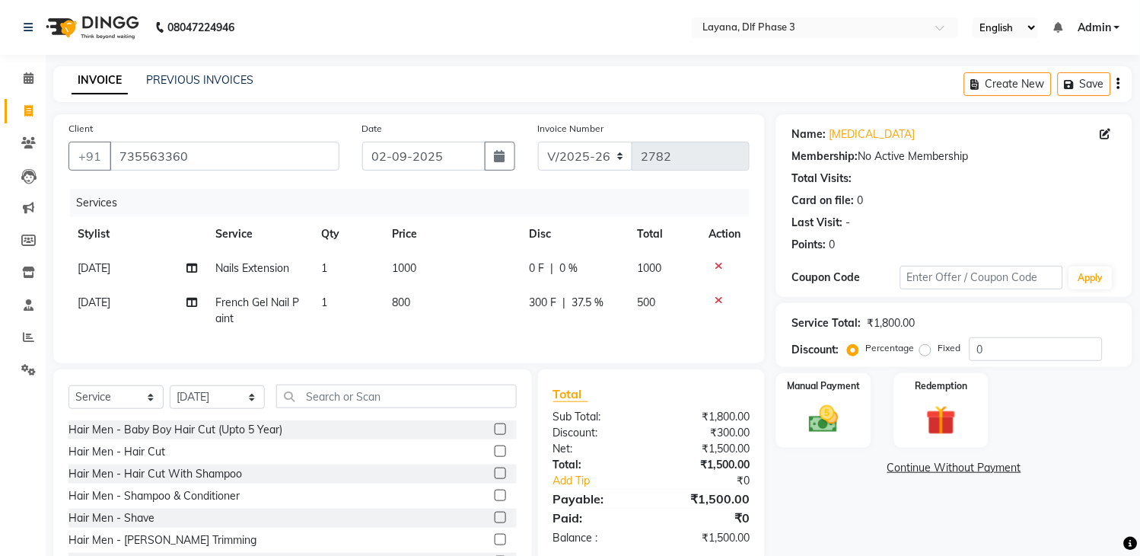
click at [536, 333] on td "300 F | 37.5 %" at bounding box center [574, 310] width 108 height 50
select select "57636"
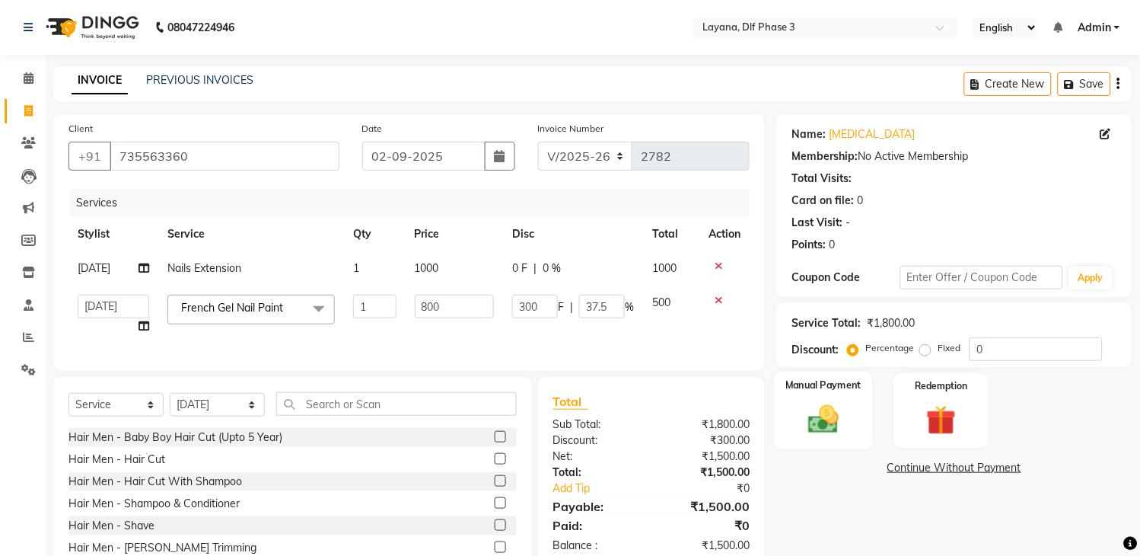
click at [824, 406] on img at bounding box center [824, 420] width 50 height 36
click at [933, 469] on span "UPI" at bounding box center [938, 469] width 24 height 18
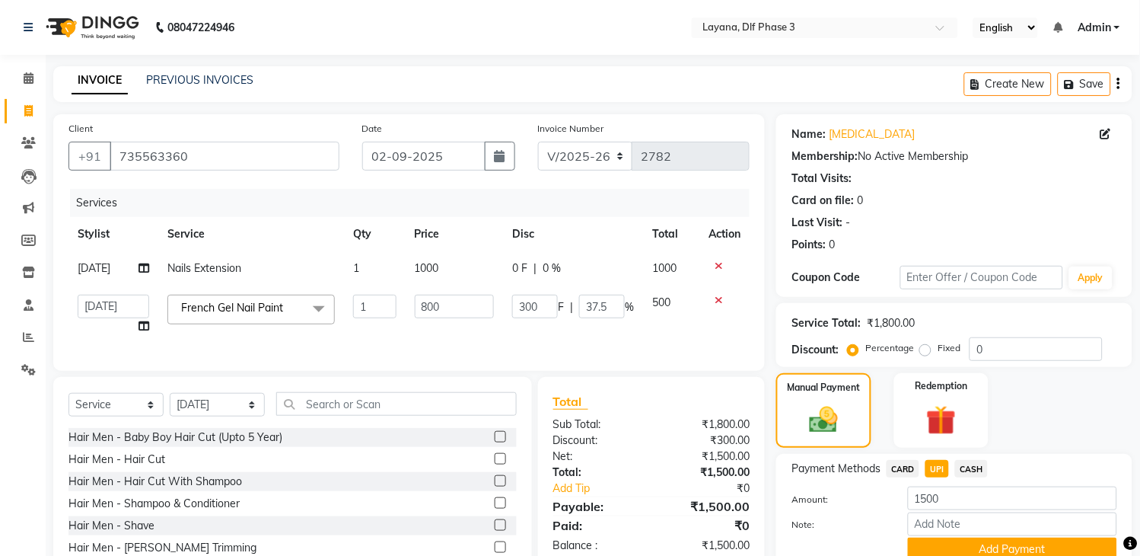
scroll to position [82, 0]
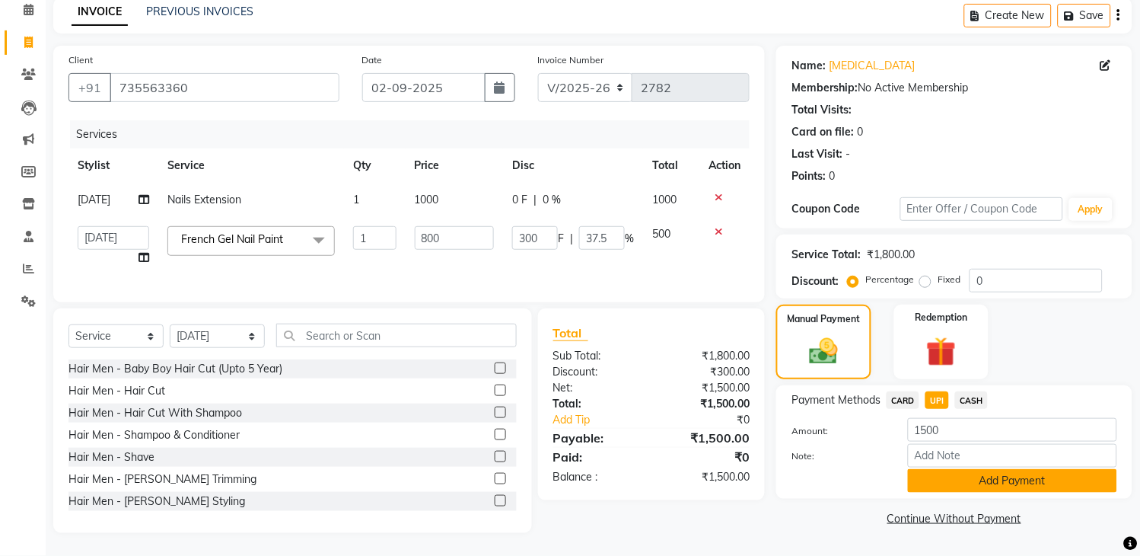
click at [1001, 469] on button "Add Payment" at bounding box center [1012, 481] width 209 height 24
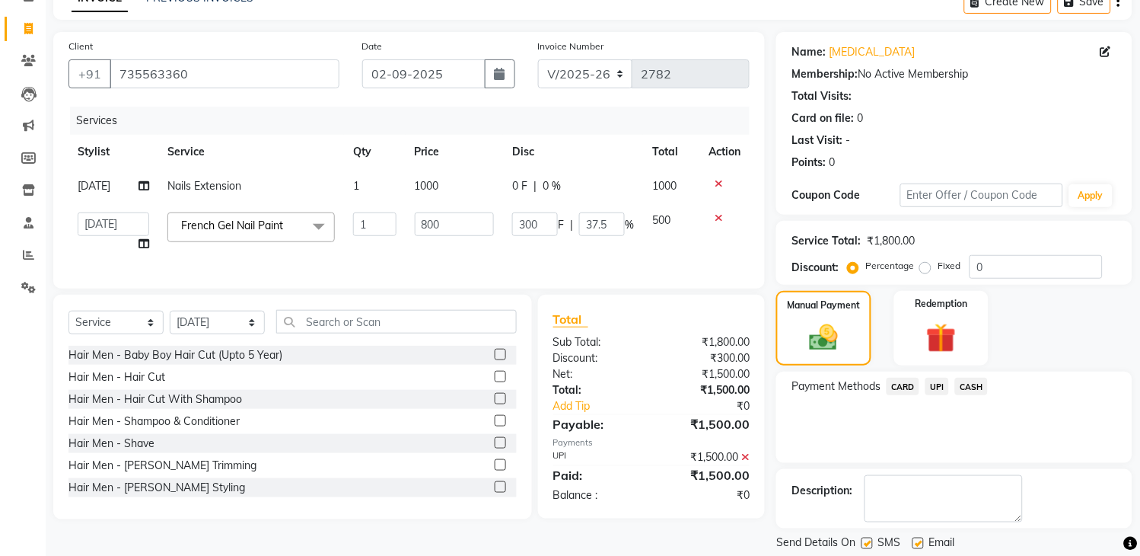
scroll to position [129, 0]
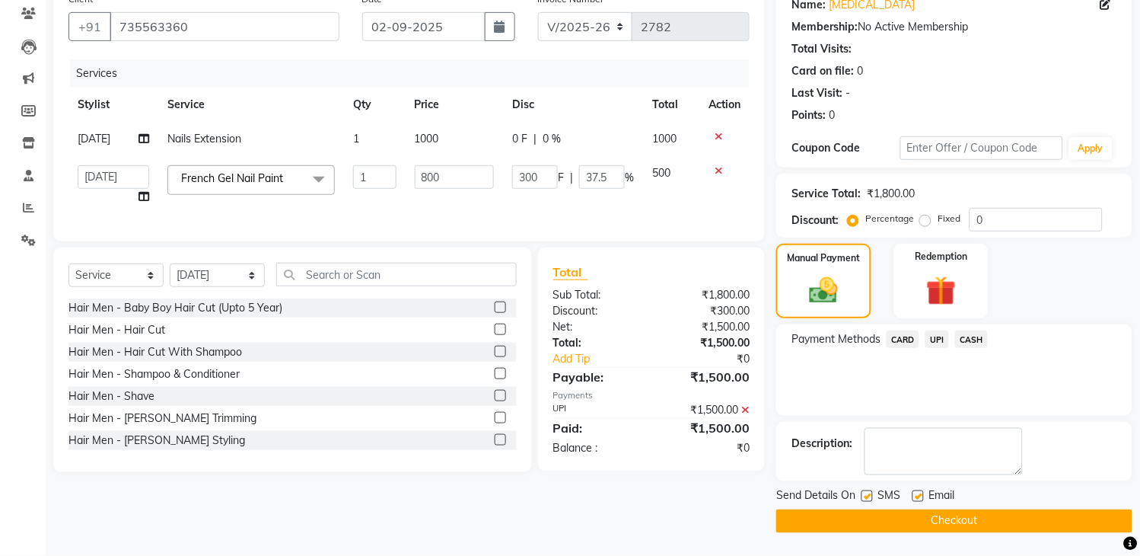
click at [980, 515] on button "Checkout" at bounding box center [954, 521] width 356 height 24
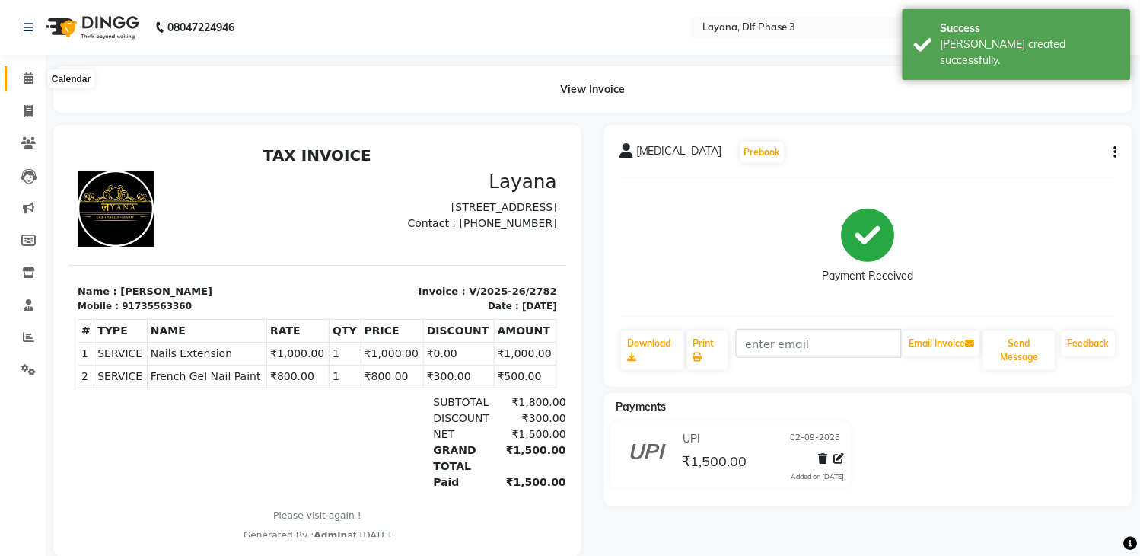
click at [25, 80] on icon at bounding box center [29, 77] width 10 height 11
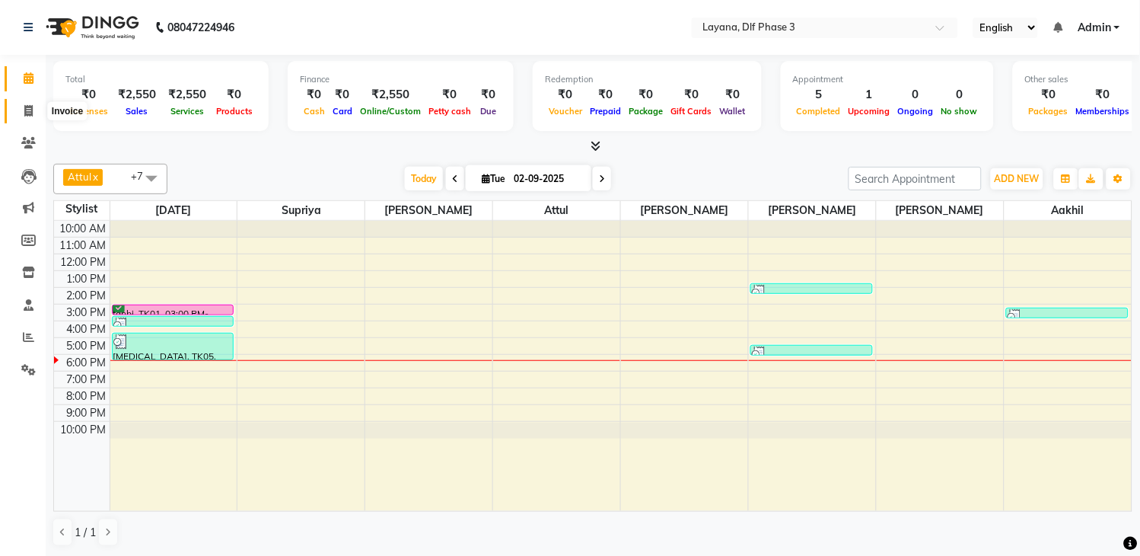
click at [20, 114] on span at bounding box center [28, 112] width 27 height 18
select select "service"
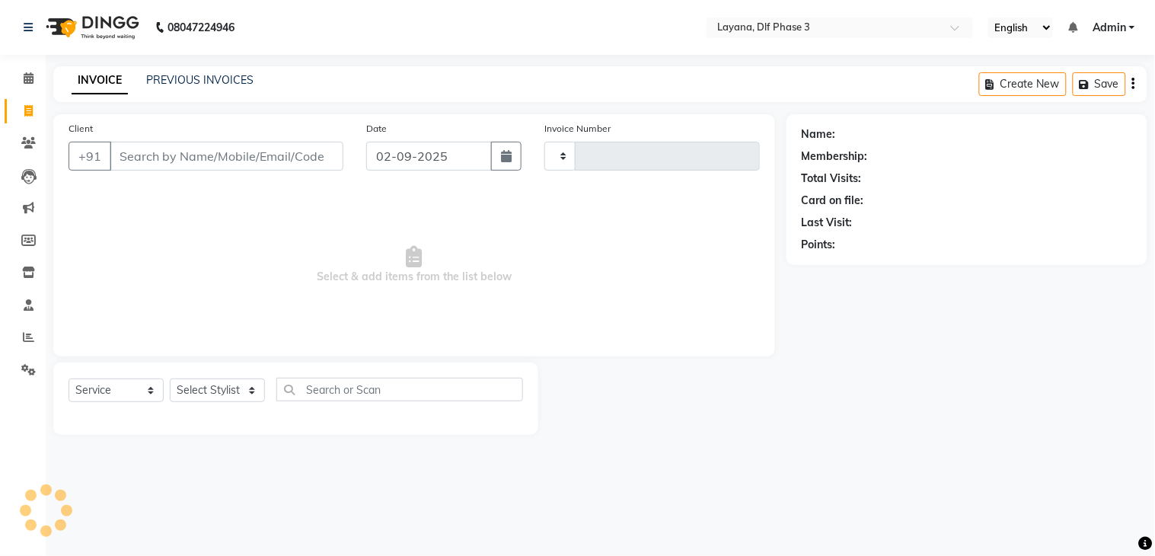
type input "2783"
select select "6973"
click at [21, 74] on span at bounding box center [28, 79] width 27 height 18
